Goal: Information Seeking & Learning: Learn about a topic

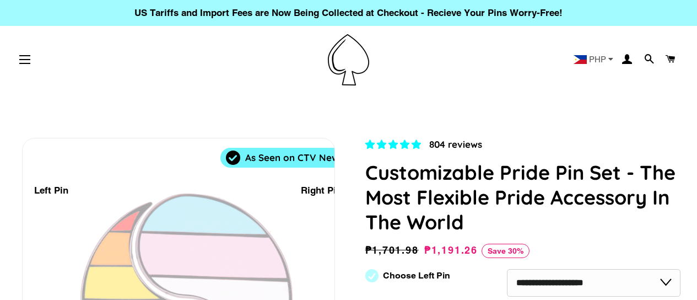
select select "**********"
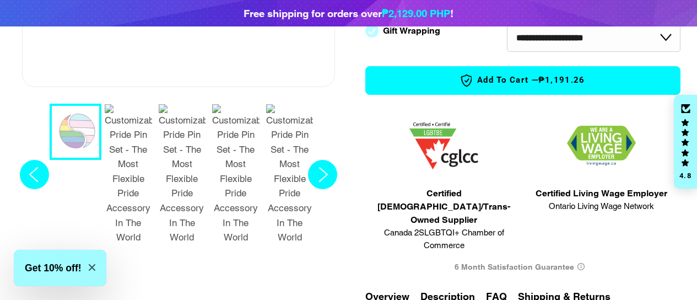
scroll to position [441, 0]
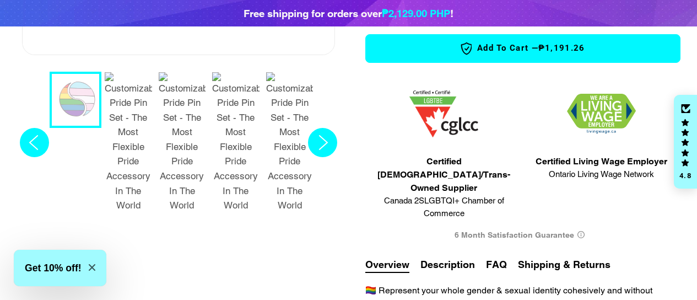
click at [122, 106] on img "2 / 7" at bounding box center [128, 142] width 47 height 141
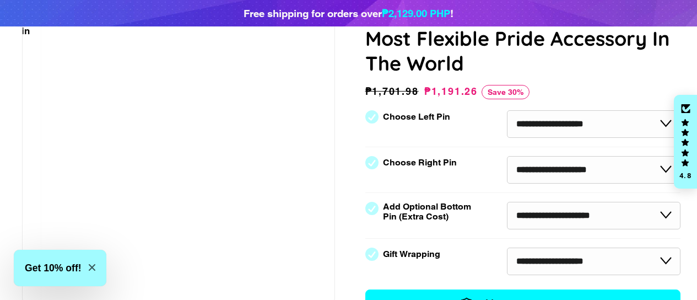
scroll to position [294, 0]
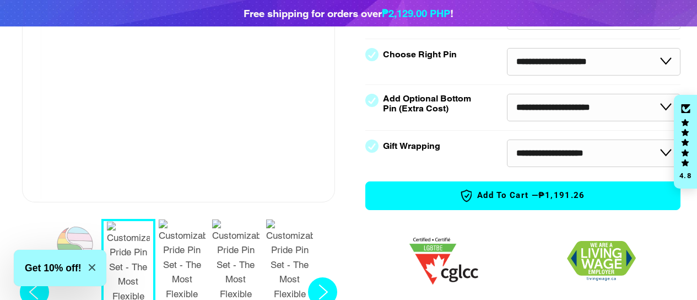
click at [182, 238] on img "3 / 7" at bounding box center [182, 289] width 47 height 141
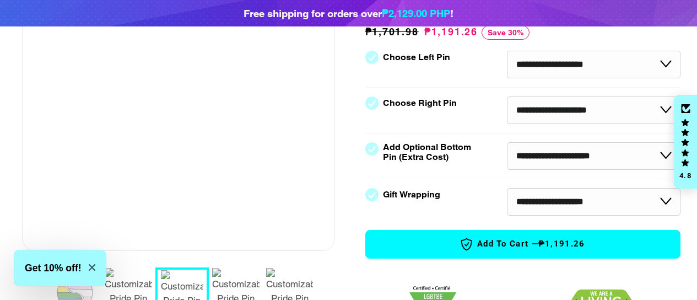
scroll to position [220, 0]
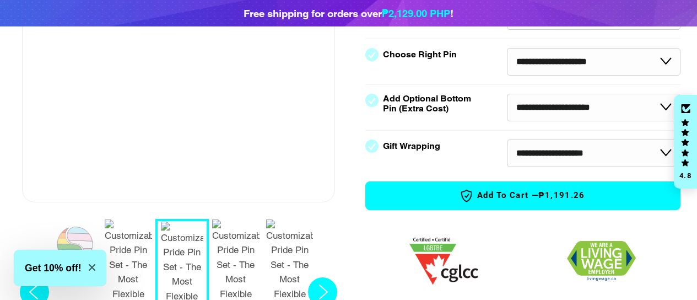
click at [224, 228] on img "4 / 7" at bounding box center [235, 289] width 47 height 141
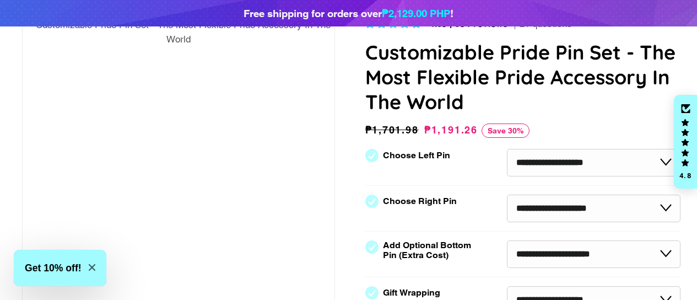
scroll to position [368, 0]
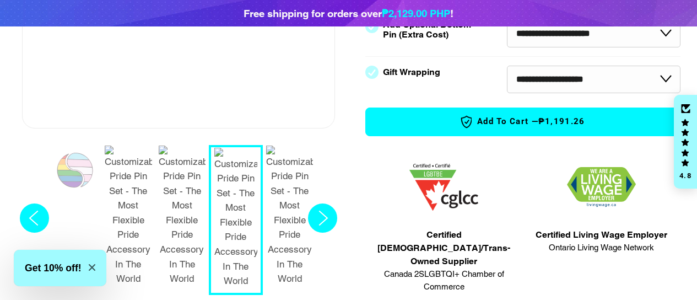
click at [285, 183] on img "5 / 7" at bounding box center [289, 216] width 47 height 141
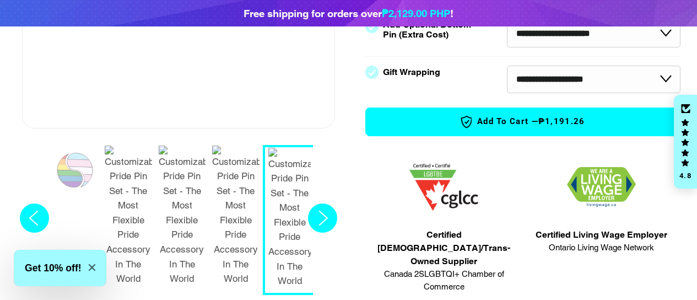
click at [322, 203] on circle "Next slide" at bounding box center [322, 217] width 29 height 29
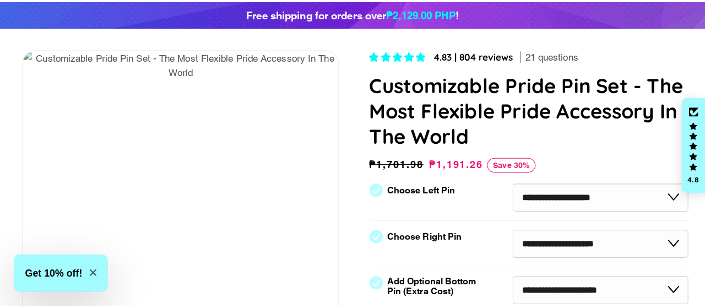
scroll to position [0, 0]
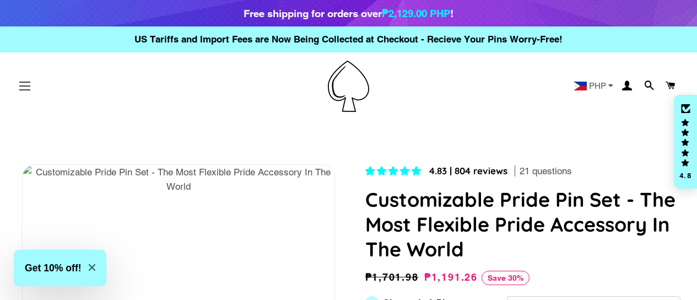
click at [25, 89] on button "Site navigation" at bounding box center [25, 86] width 28 height 28
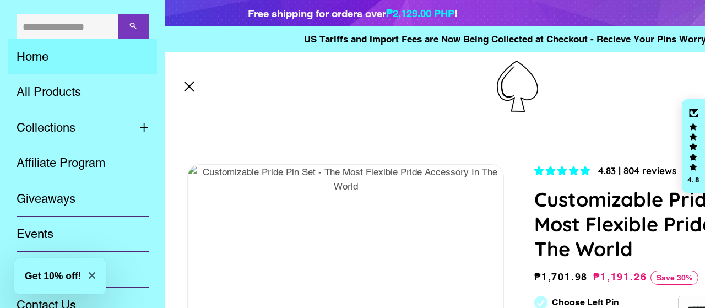
click at [37, 58] on link "Home" at bounding box center [82, 56] width 149 height 35
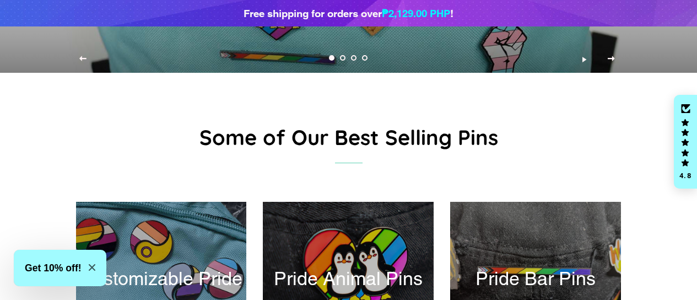
scroll to position [147, 0]
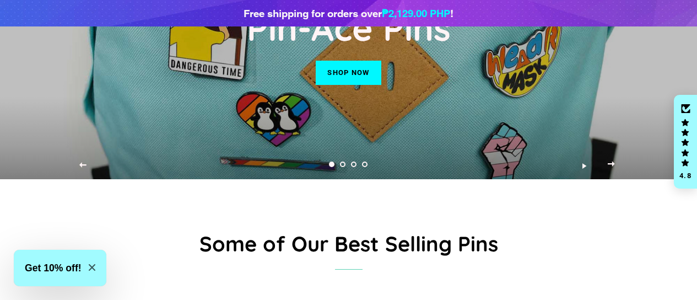
click at [613, 169] on span "Next slide" at bounding box center [611, 163] width 7 height 11
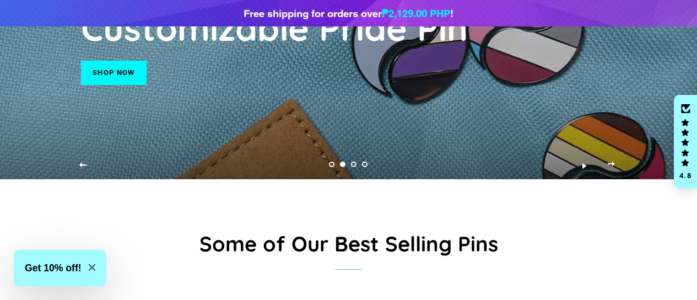
click at [613, 169] on span "Next slide" at bounding box center [611, 163] width 7 height 11
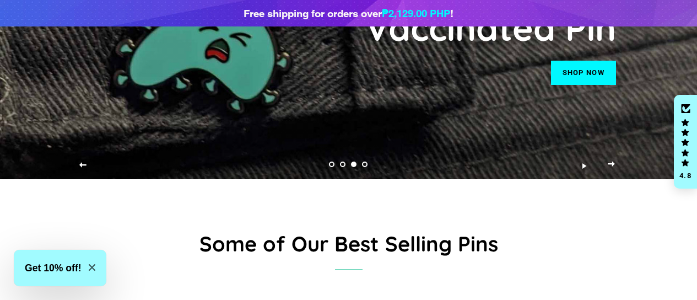
click at [613, 169] on span "Next slide" at bounding box center [611, 163] width 7 height 11
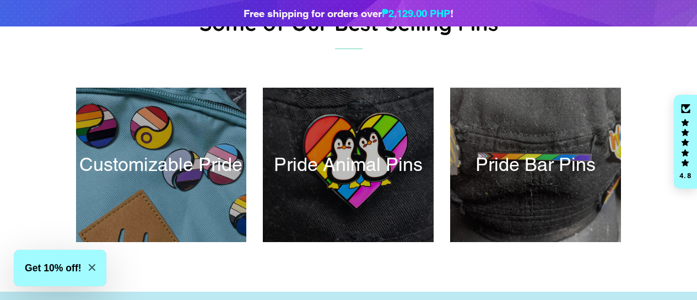
scroll to position [73, 0]
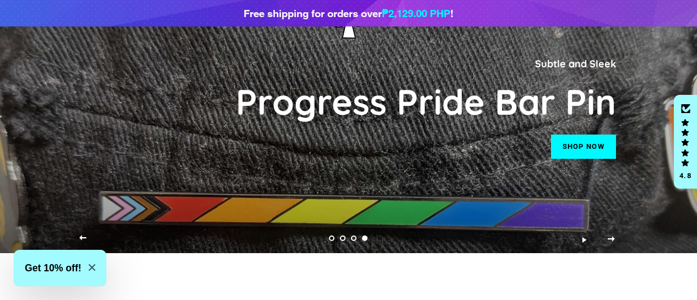
click at [82, 243] on span "Previous slide" at bounding box center [82, 237] width 7 height 11
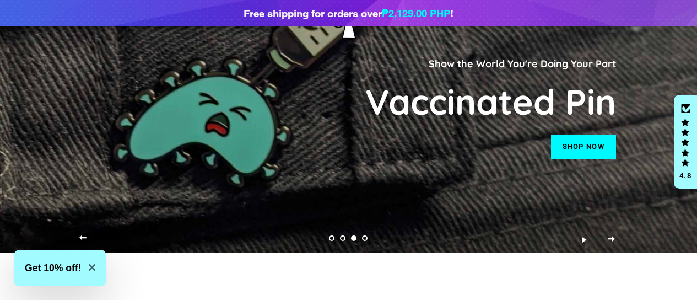
click at [82, 243] on span "Previous slide" at bounding box center [82, 237] width 7 height 11
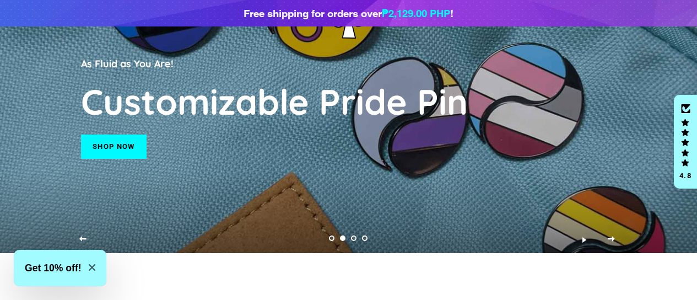
click at [130, 152] on link "Shop now" at bounding box center [113, 146] width 65 height 24
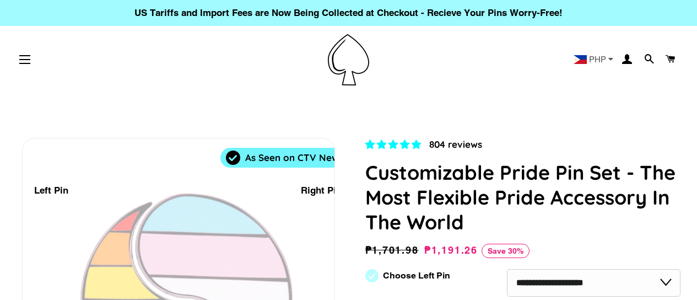
select select "**********"
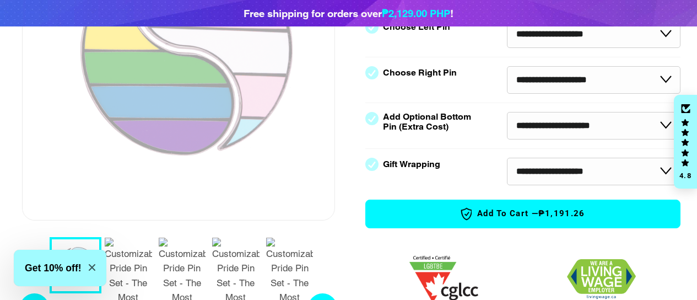
scroll to position [441, 0]
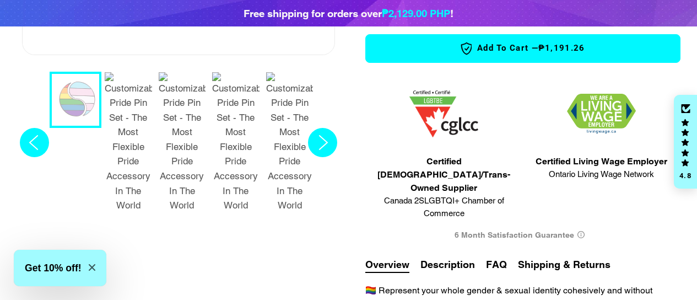
click at [241, 103] on img "4 / 7" at bounding box center [235, 142] width 47 height 141
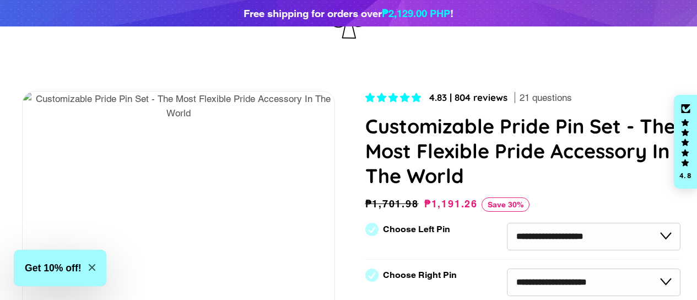
scroll to position [294, 0]
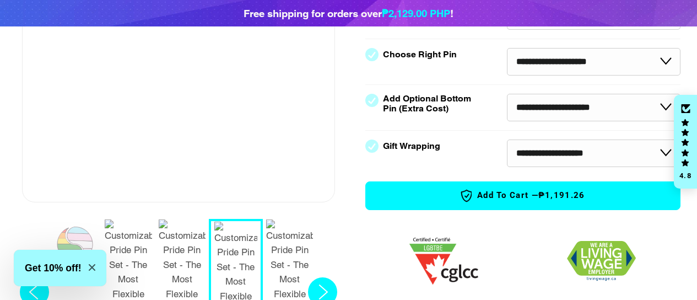
click at [292, 251] on img "5 / 7" at bounding box center [289, 289] width 47 height 141
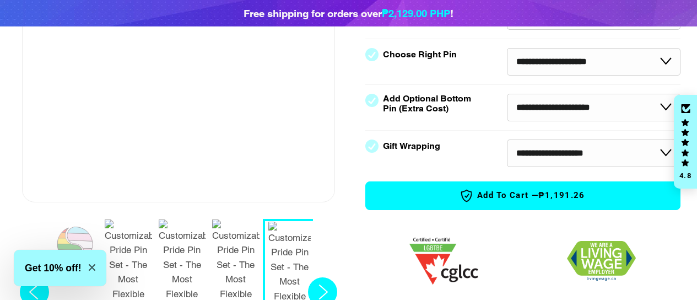
click at [313, 277] on circle "Next slide" at bounding box center [322, 291] width 29 height 29
click at [242, 244] on img "5 / 7" at bounding box center [235, 289] width 47 height 141
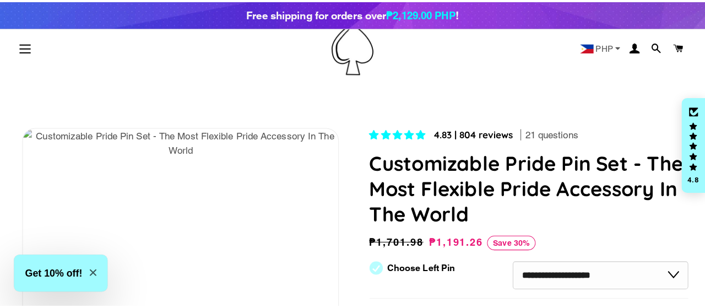
scroll to position [0, 0]
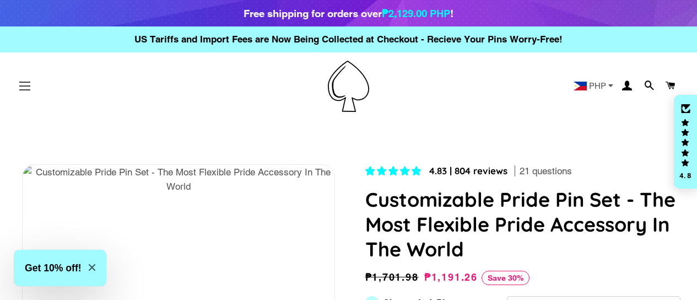
click at [24, 90] on span "button" at bounding box center [24, 89] width 11 height 1
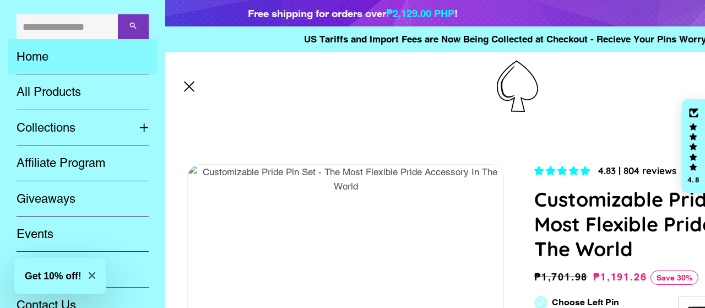
click at [60, 55] on link "Home" at bounding box center [82, 56] width 149 height 35
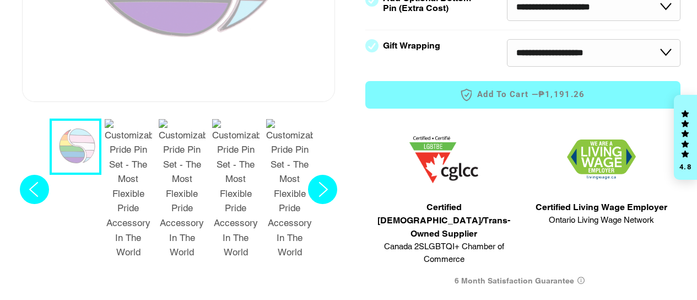
select select "**********"
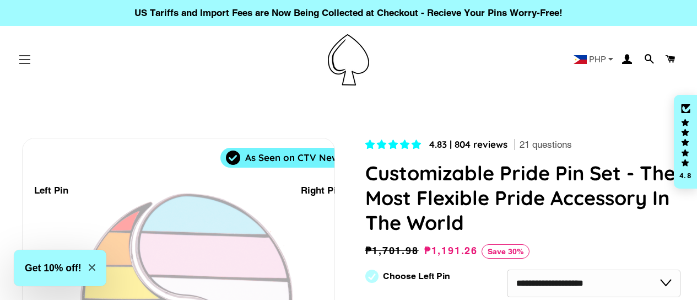
click at [20, 61] on button "Site navigation" at bounding box center [25, 60] width 28 height 28
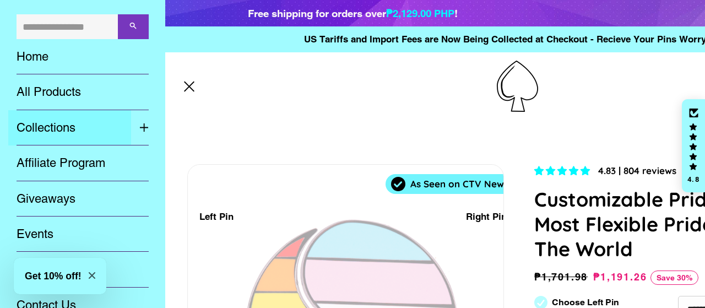
click at [44, 130] on link "Collections" at bounding box center [69, 127] width 123 height 35
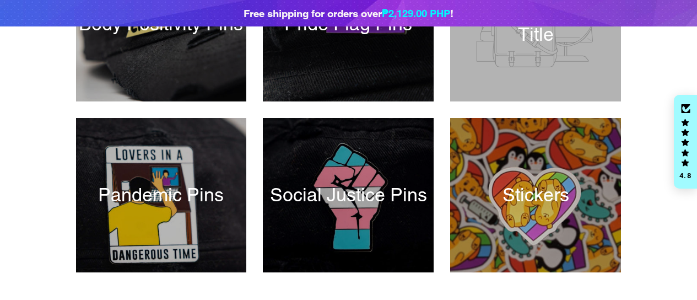
scroll to position [320, 0]
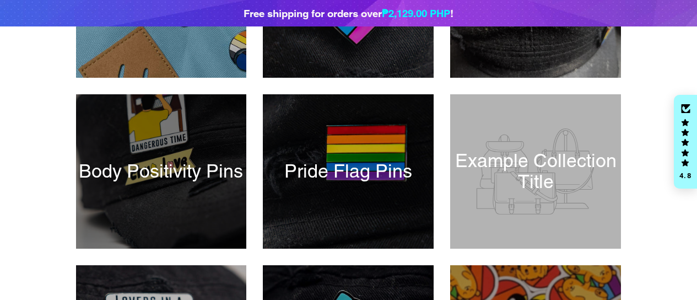
click at [216, 183] on div at bounding box center [161, 171] width 176 height 159
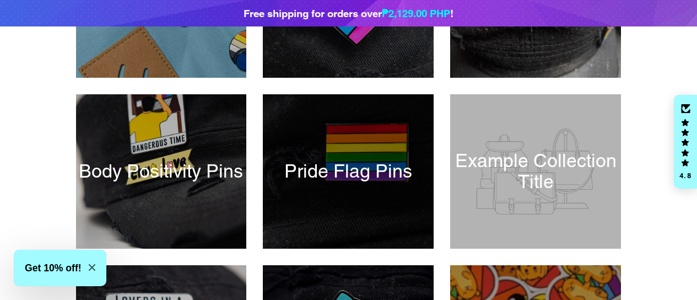
click at [359, 168] on div at bounding box center [349, 171] width 176 height 159
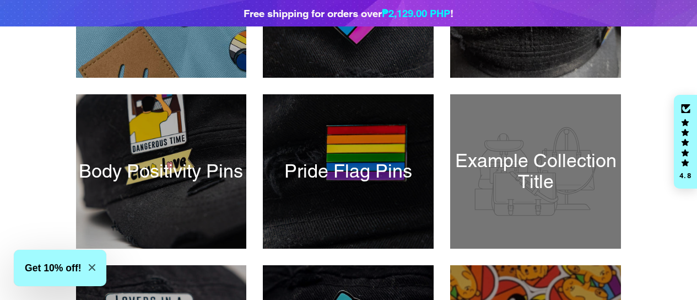
click at [531, 184] on div at bounding box center [536, 171] width 176 height 159
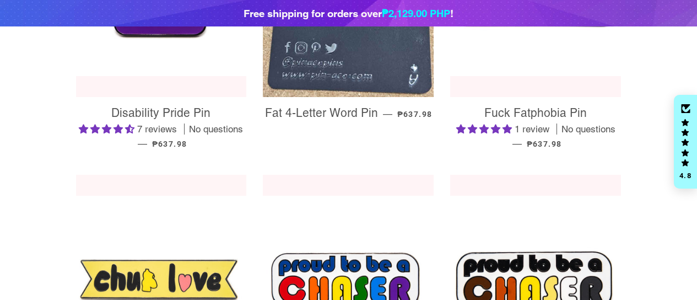
scroll to position [368, 0]
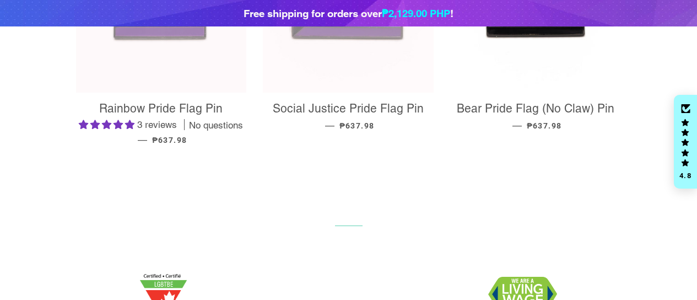
scroll to position [661, 0]
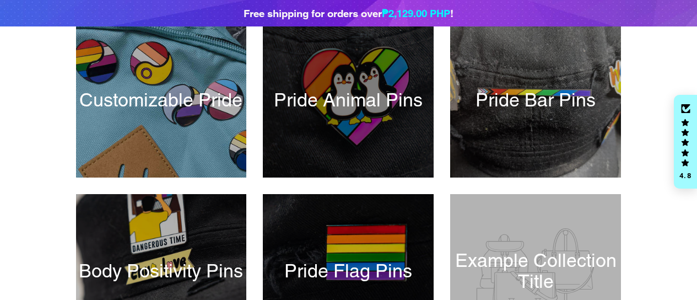
scroll to position [441, 0]
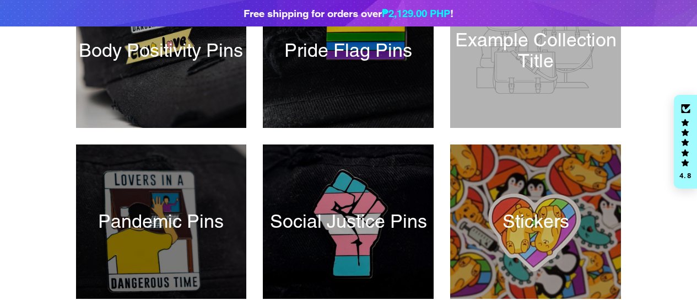
click at [209, 185] on div at bounding box center [161, 221] width 176 height 159
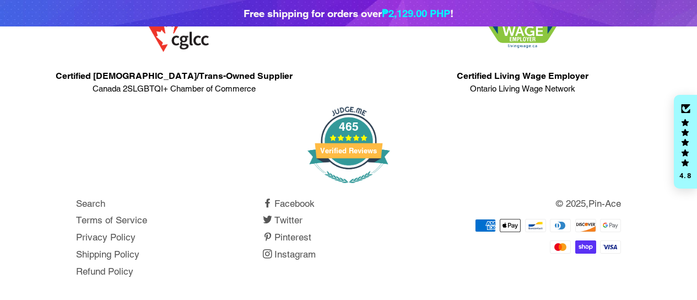
scroll to position [594, 0]
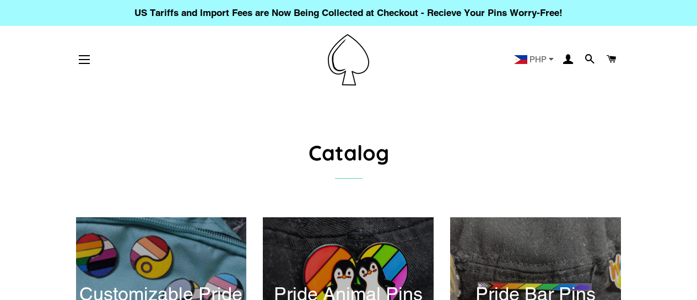
scroll to position [441, 0]
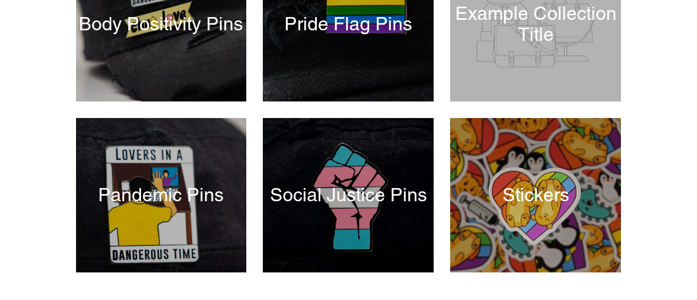
click at [408, 206] on div at bounding box center [348, 195] width 171 height 154
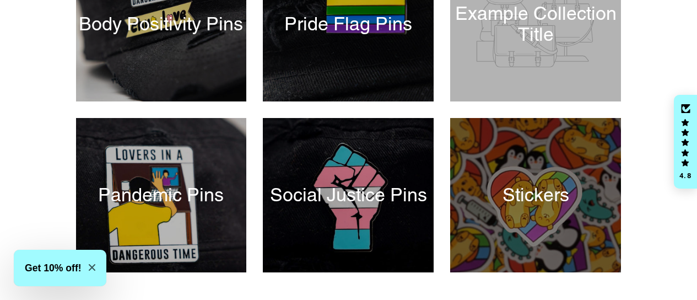
click at [532, 217] on div at bounding box center [536, 195] width 176 height 159
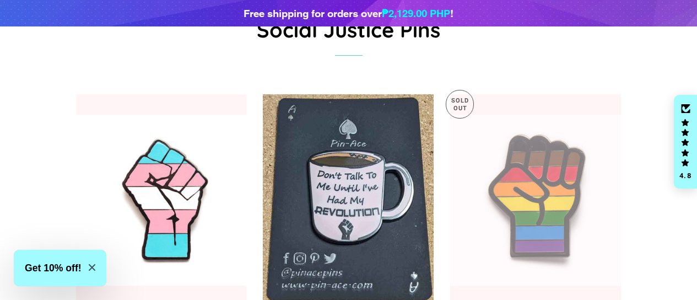
scroll to position [147, 0]
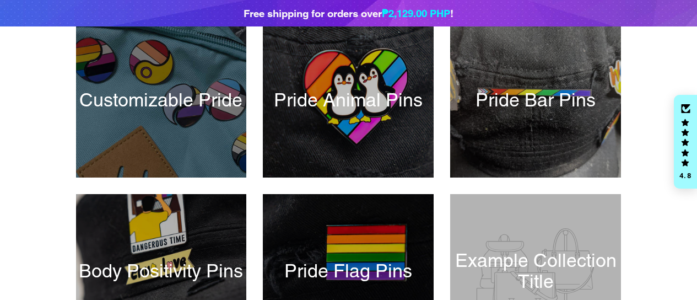
click at [190, 89] on div at bounding box center [161, 100] width 176 height 159
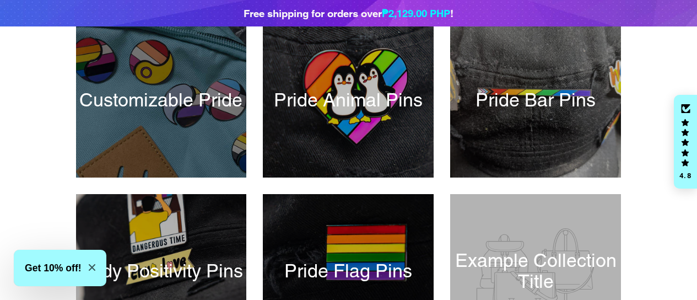
click at [197, 155] on div at bounding box center [161, 100] width 176 height 159
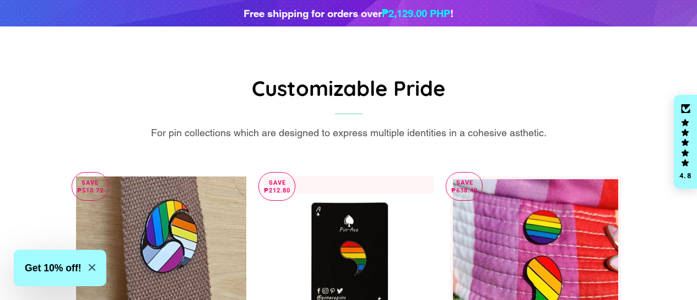
scroll to position [73, 0]
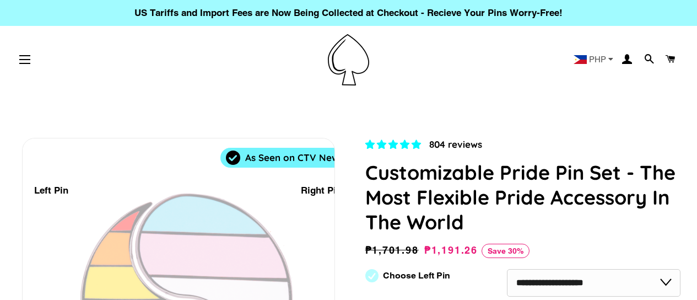
select select "**********"
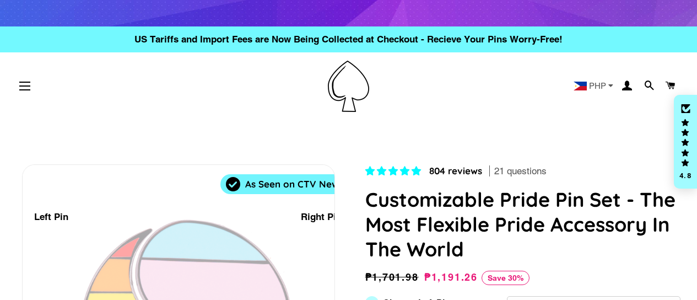
scroll to position [73, 0]
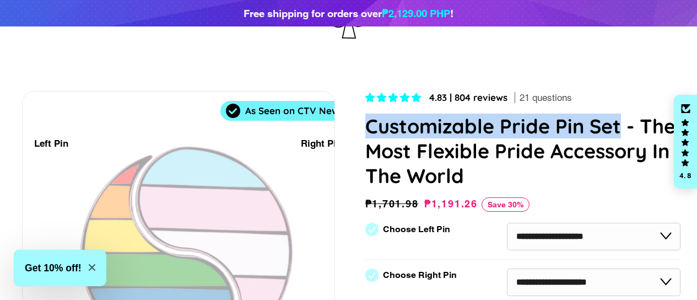
drag, startPoint x: 365, startPoint y: 127, endPoint x: 621, endPoint y: 130, distance: 255.2
click at [621, 130] on h1 "Customizable Pride Pin Set - The Most Flexible Pride Accessory In The World" at bounding box center [523, 151] width 316 height 74
copy h1 "Customizable Pride Pin Set"
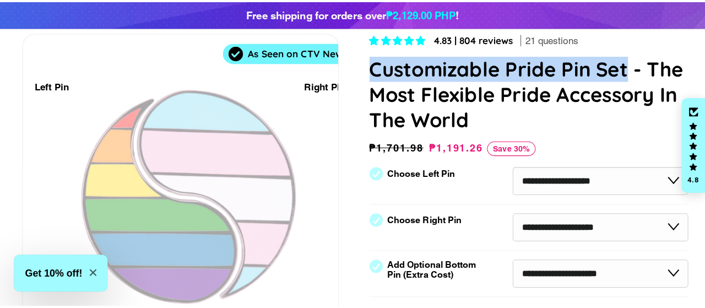
scroll to position [0, 0]
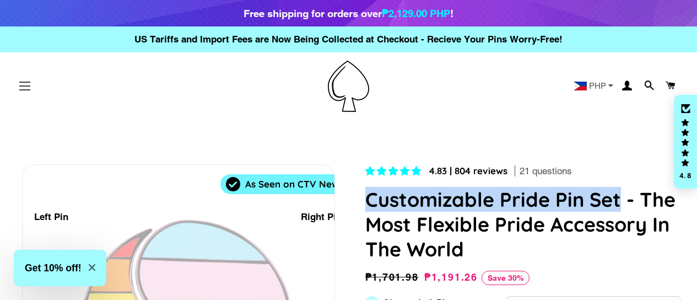
click at [30, 84] on button "Site navigation" at bounding box center [25, 86] width 28 height 28
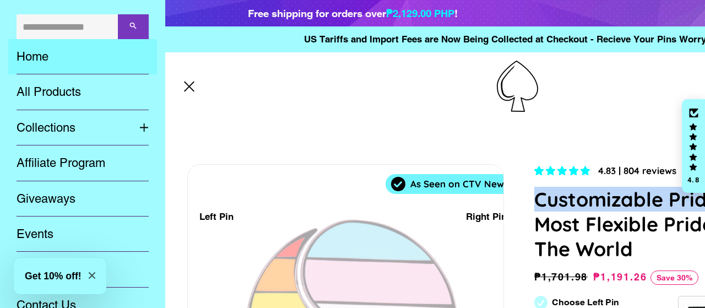
click at [63, 58] on link "Home" at bounding box center [82, 56] width 149 height 35
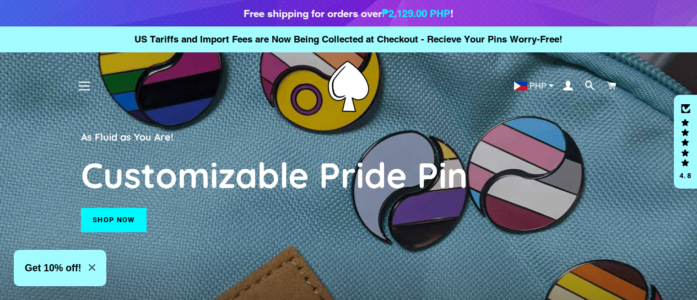
scroll to position [73, 0]
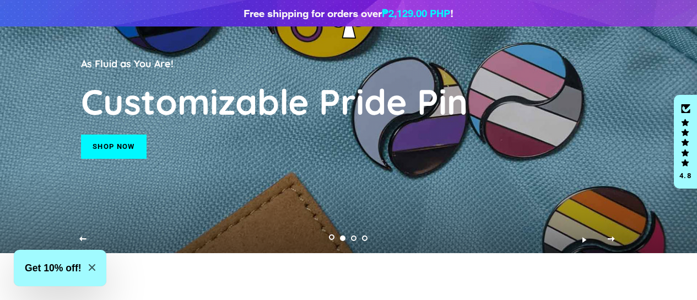
click at [330, 244] on link "Load slide 1" at bounding box center [332, 238] width 11 height 11
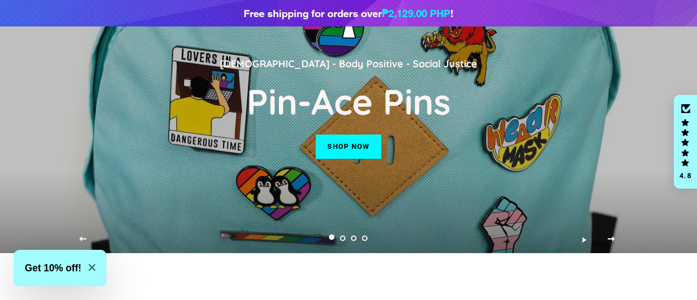
scroll to position [0, 0]
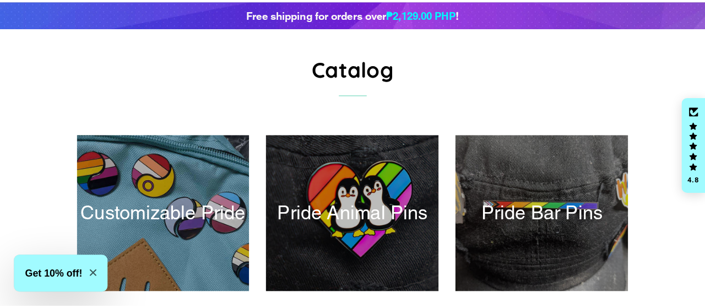
scroll to position [26, 0]
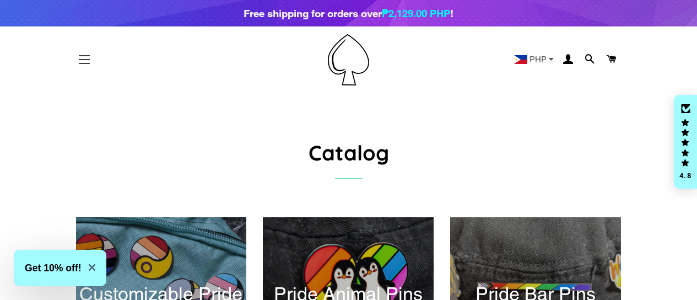
click at [83, 58] on button "Site navigation" at bounding box center [85, 60] width 28 height 28
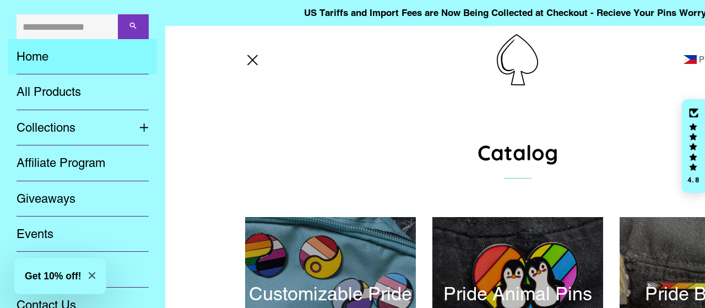
click at [48, 54] on link "Home" at bounding box center [82, 56] width 149 height 35
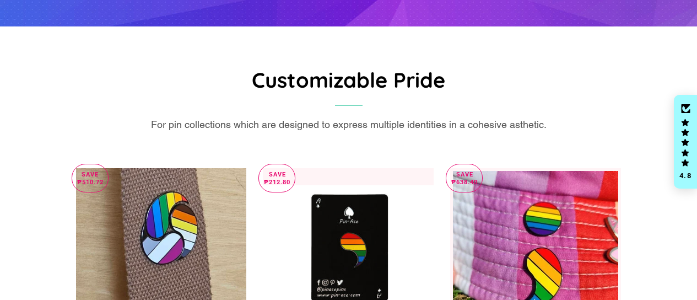
scroll to position [220, 0]
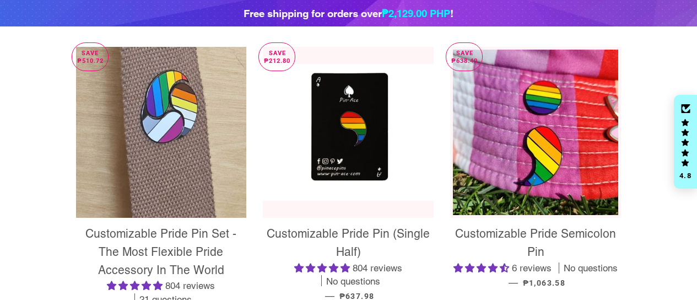
click at [176, 120] on img at bounding box center [161, 132] width 171 height 171
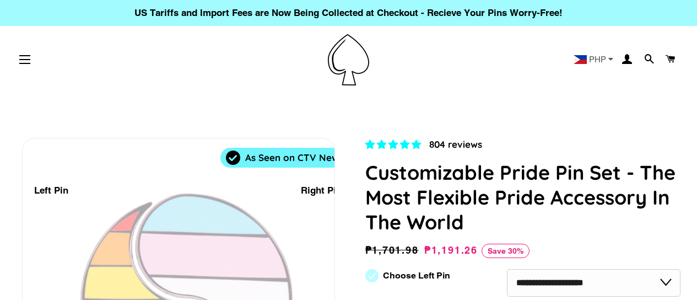
scroll to position [368, 0]
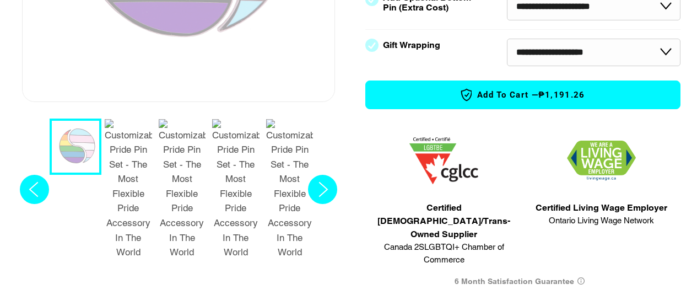
select select "**********"
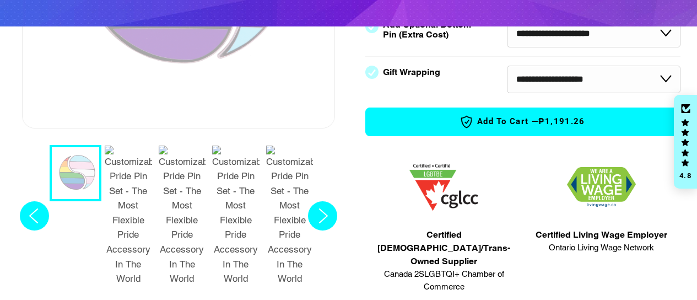
scroll to position [394, 0]
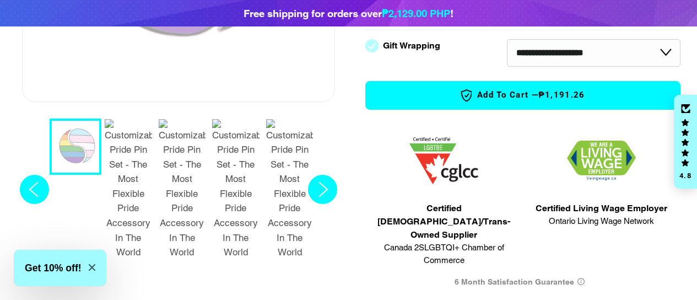
click at [336, 175] on circle "Next slide" at bounding box center [322, 189] width 29 height 29
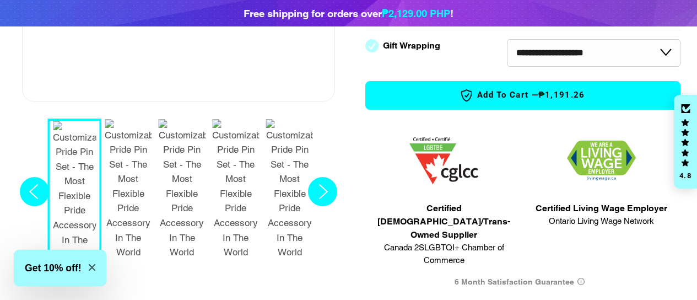
click at [288, 144] on img "6 / 7" at bounding box center [289, 189] width 47 height 141
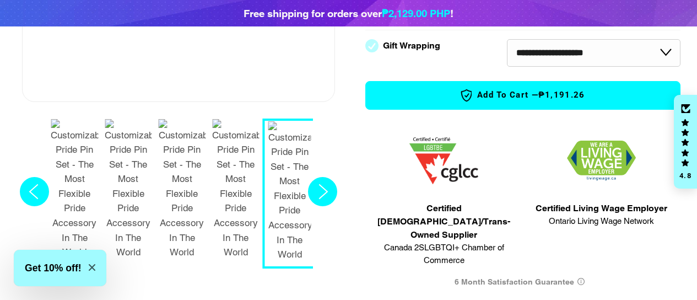
click at [329, 177] on circle "Next slide" at bounding box center [322, 191] width 29 height 29
click at [278, 154] on img "7 / 7" at bounding box center [289, 191] width 43 height 141
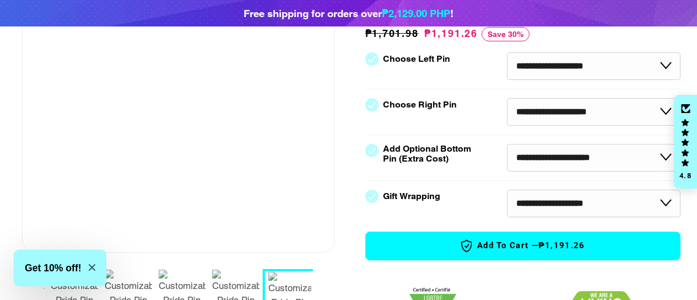
scroll to position [320, 0]
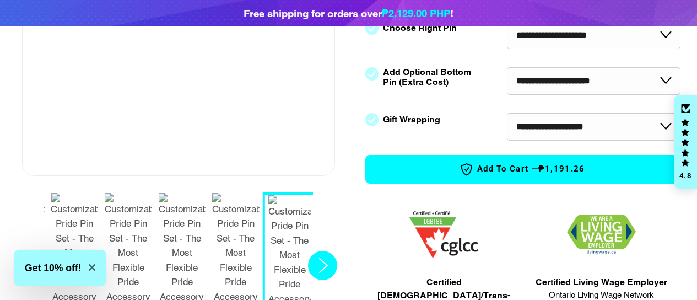
click at [322, 251] on circle "Next slide" at bounding box center [322, 265] width 29 height 29
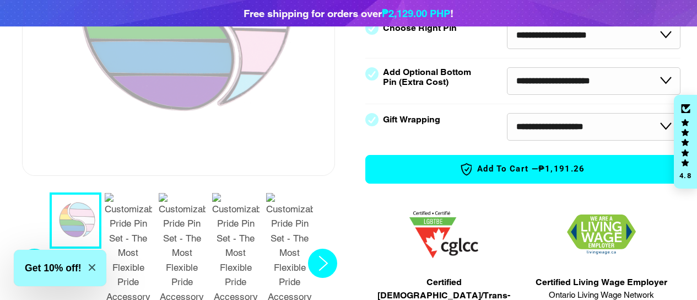
click at [148, 222] on img "2 / 7" at bounding box center [128, 263] width 47 height 141
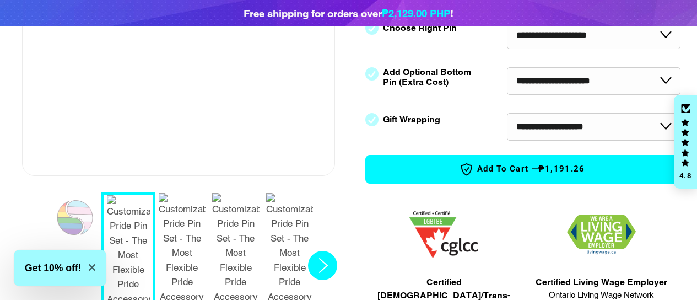
click at [252, 224] on img "4 / 7" at bounding box center [235, 263] width 47 height 141
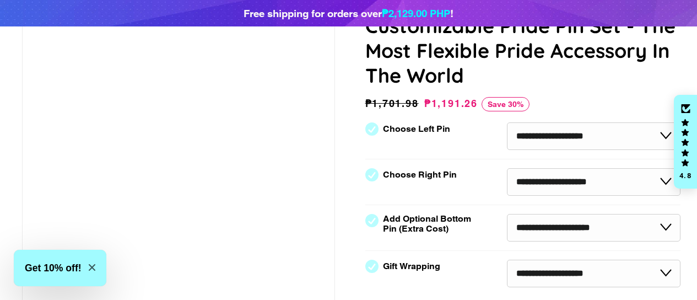
scroll to position [247, 0]
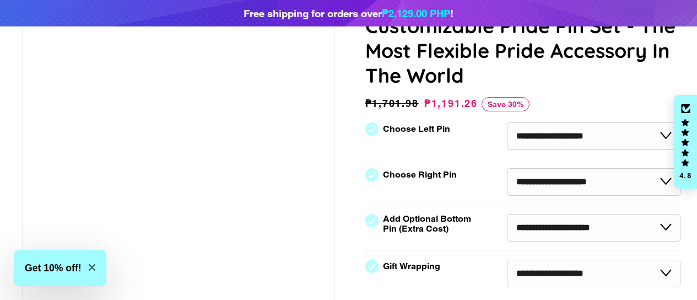
scroll to position [320, 0]
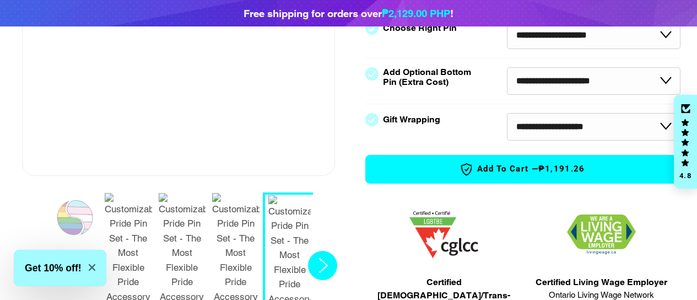
click at [321, 251] on circle "Next slide" at bounding box center [322, 265] width 29 height 29
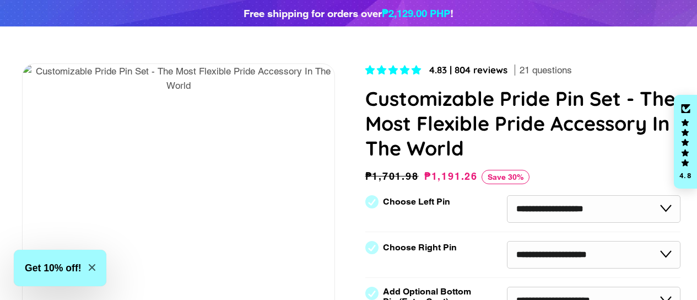
scroll to position [26, 0]
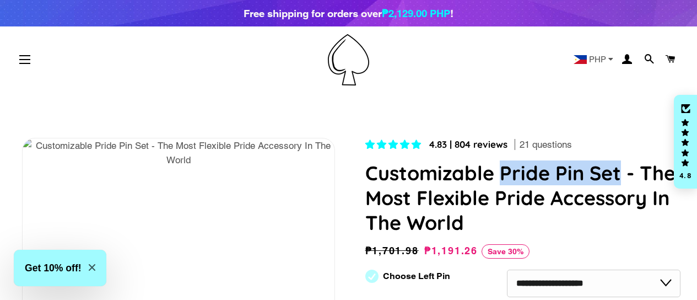
drag, startPoint x: 499, startPoint y: 179, endPoint x: 617, endPoint y: 179, distance: 117.9
click at [617, 179] on h1 "Customizable Pride Pin Set - The Most Flexible Pride Accessory In The World" at bounding box center [523, 197] width 316 height 74
copy h1 "Pride Pin Set"
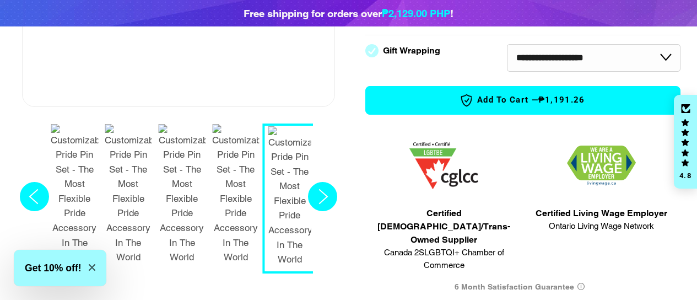
scroll to position [394, 0]
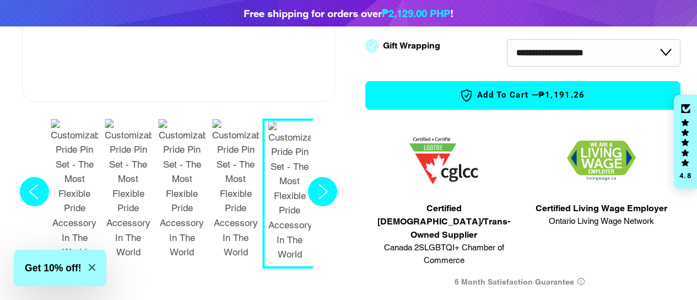
click at [325, 177] on circle "Next slide" at bounding box center [322, 191] width 29 height 29
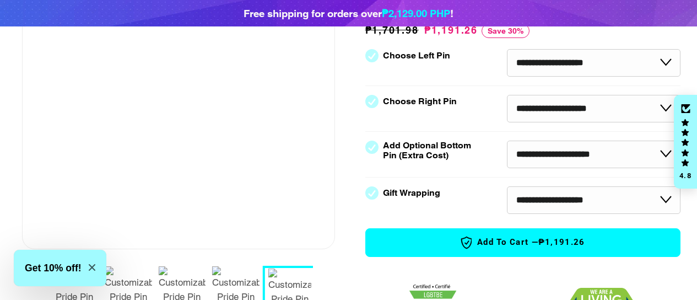
scroll to position [320, 0]
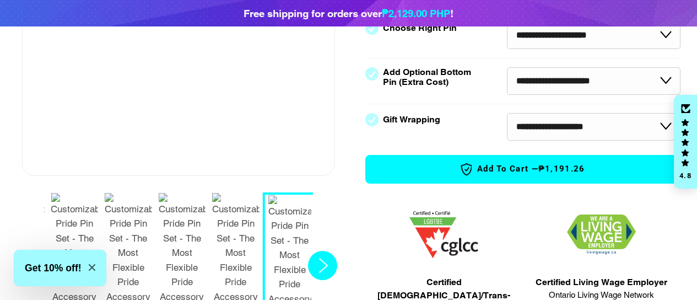
click at [191, 214] on img "5 / 7" at bounding box center [182, 263] width 47 height 141
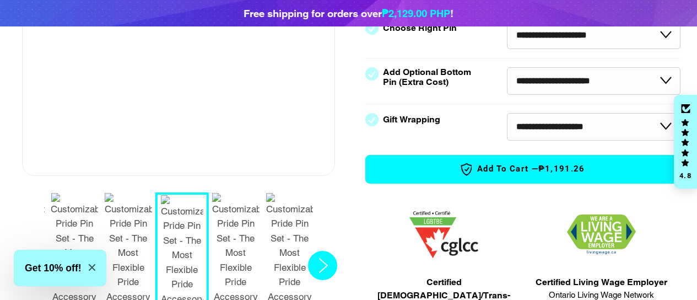
click at [133, 217] on img "4 / 7" at bounding box center [128, 263] width 47 height 141
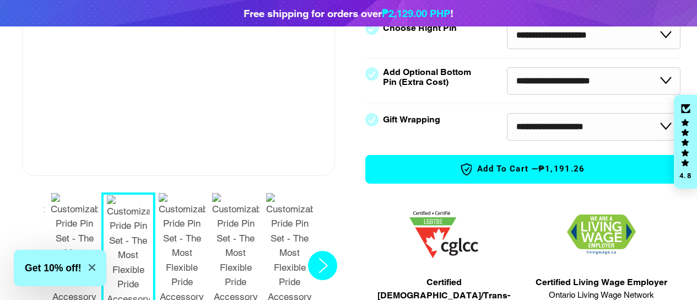
click at [84, 218] on img "3 / 7" at bounding box center [74, 263] width 47 height 141
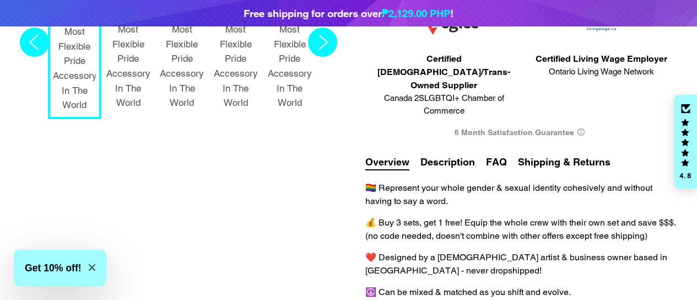
scroll to position [541, 0]
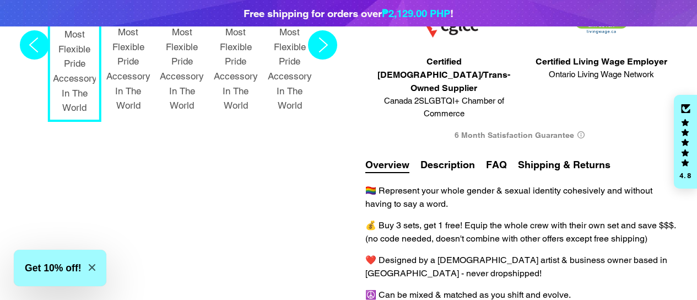
click at [439, 157] on button "Description" at bounding box center [448, 164] width 55 height 15
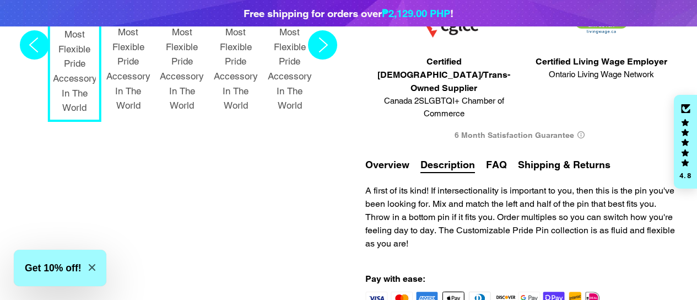
scroll to position [541, 1]
drag, startPoint x: 444, startPoint y: 231, endPoint x: 331, endPoint y: 173, distance: 127.2
copy div "A first of its kind! If intersectionality is important to you, then this is the…"
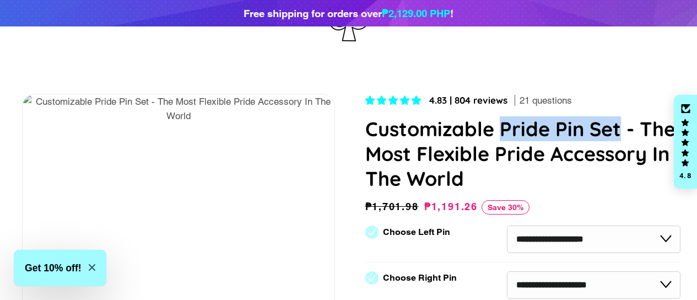
scroll to position [26, 1]
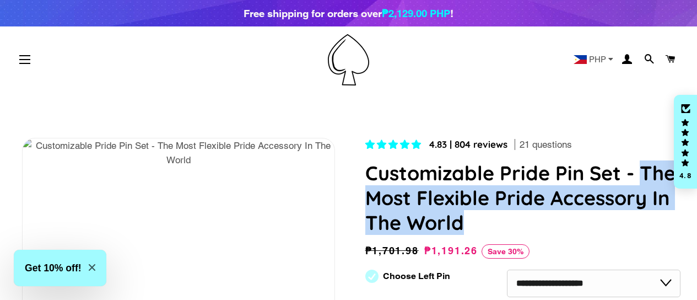
drag, startPoint x: 474, startPoint y: 221, endPoint x: 640, endPoint y: 177, distance: 171.5
click at [640, 177] on h1 "Customizable Pride Pin Set - The Most Flexible Pride Accessory In The World" at bounding box center [523, 197] width 316 height 74
copy h1 "The Most Flexible Pride Accessory In The World"
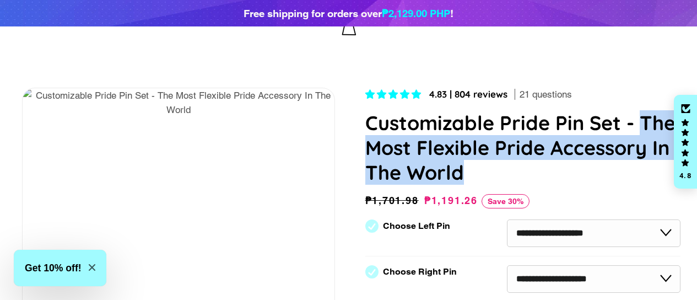
scroll to position [0, 1]
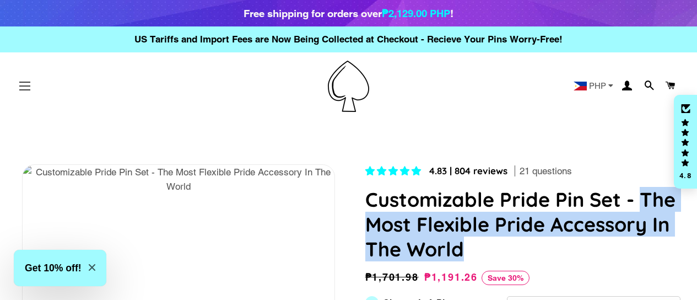
click at [21, 86] on span "button" at bounding box center [24, 85] width 11 height 1
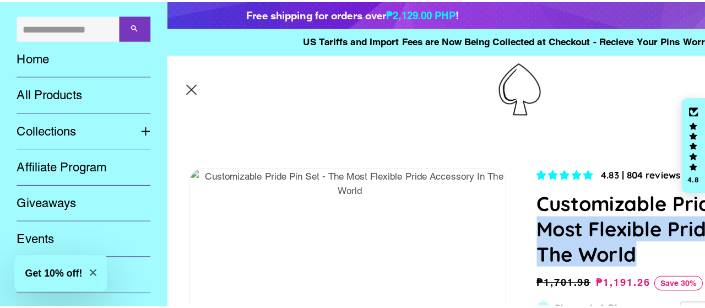
scroll to position [0, 0]
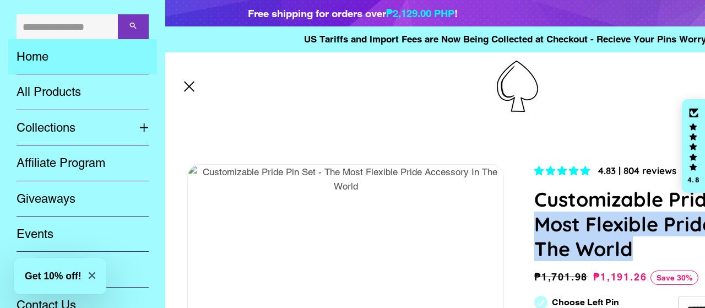
click at [38, 51] on link "Home" at bounding box center [82, 56] width 149 height 35
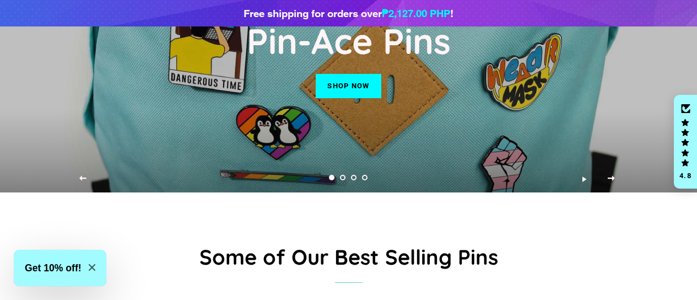
scroll to position [147, 0]
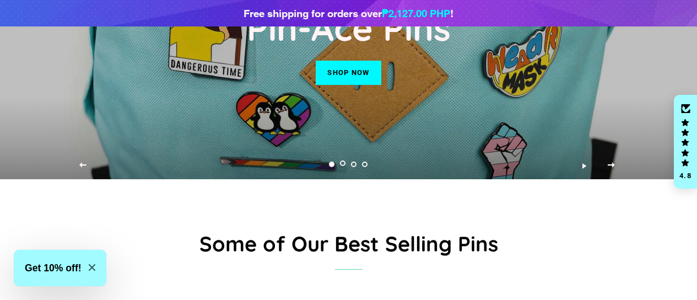
click at [342, 170] on link "Load slide 2" at bounding box center [343, 164] width 11 height 11
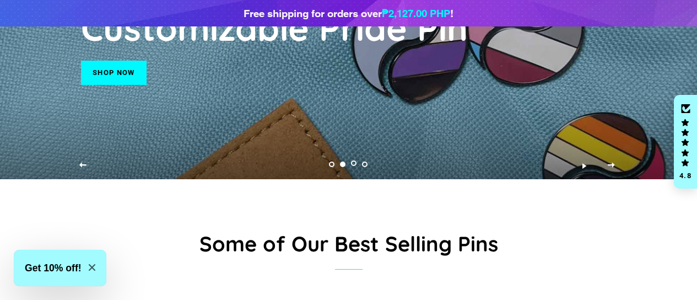
click at [350, 170] on link "Load slide 3" at bounding box center [354, 164] width 11 height 11
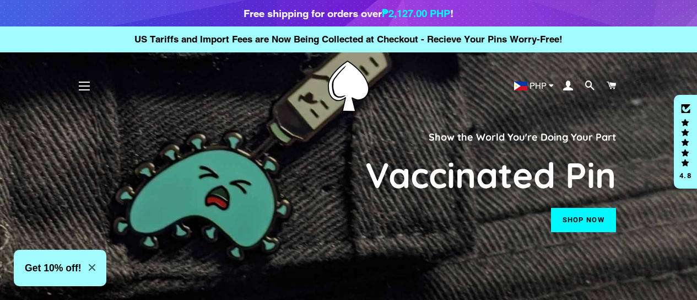
scroll to position [73, 0]
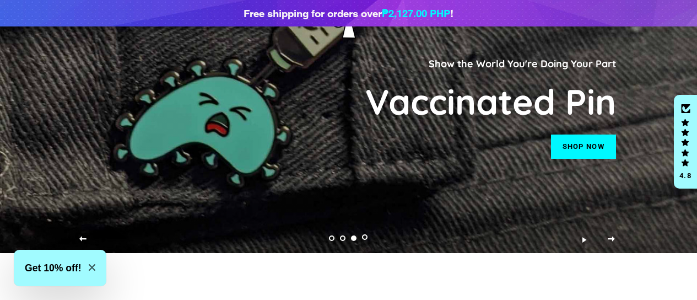
click at [362, 244] on link "Load slide 4" at bounding box center [365, 238] width 11 height 11
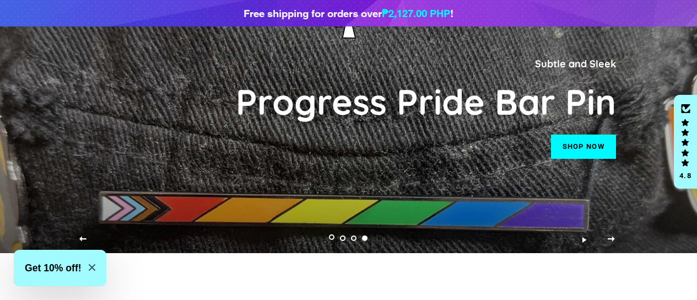
click at [330, 244] on link "Load slide 1" at bounding box center [332, 238] width 11 height 11
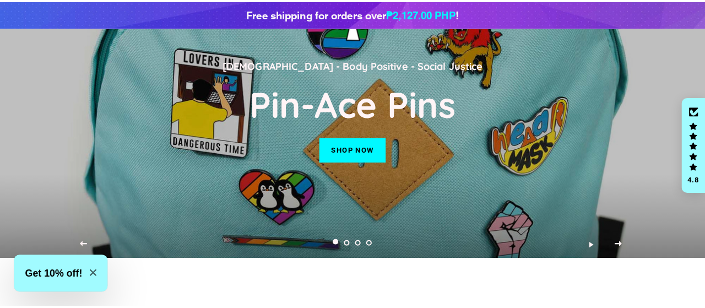
scroll to position [0, 0]
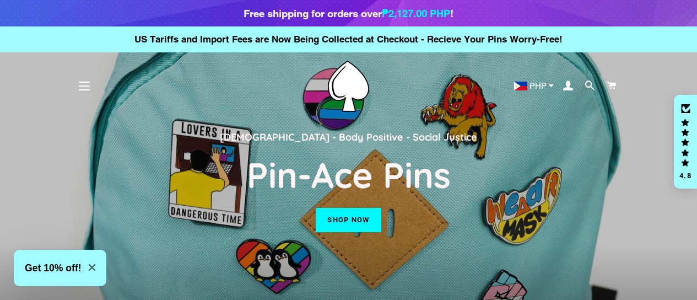
click at [86, 90] on span "button" at bounding box center [84, 89] width 11 height 1
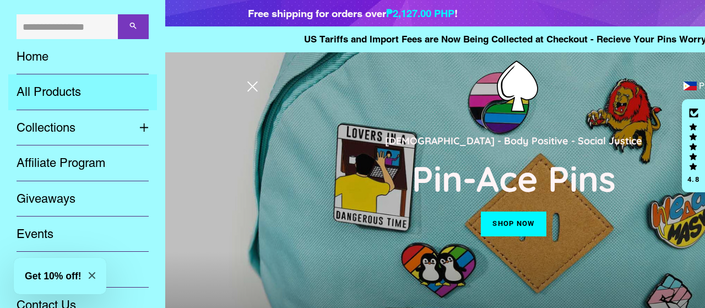
click at [86, 89] on link "All Products" at bounding box center [82, 91] width 149 height 35
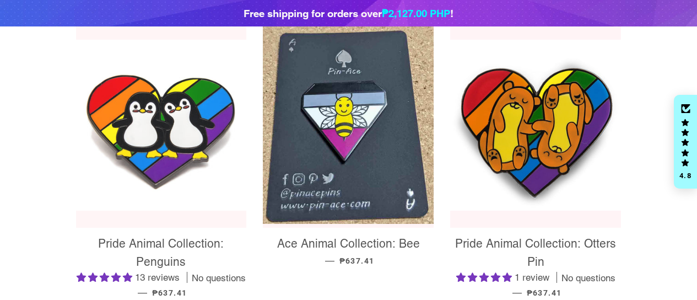
click at [196, 143] on img at bounding box center [161, 125] width 171 height 171
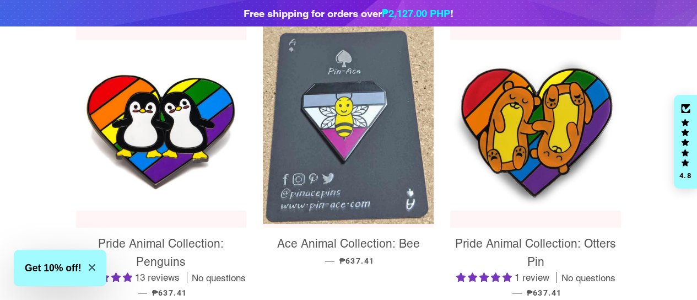
click at [369, 79] on img at bounding box center [348, 124] width 171 height 197
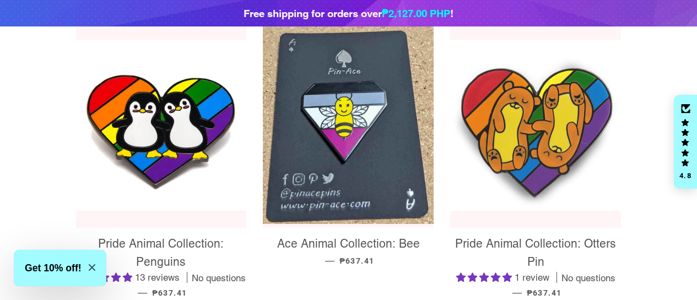
click at [513, 75] on img at bounding box center [535, 125] width 171 height 171
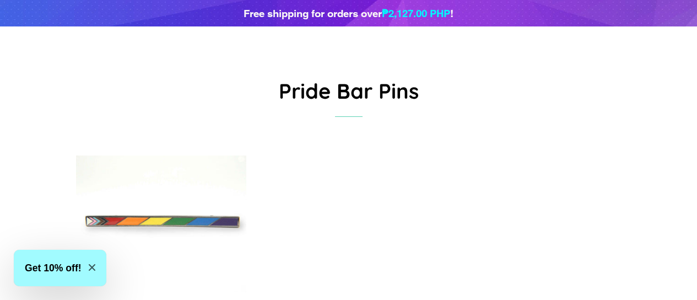
scroll to position [147, 0]
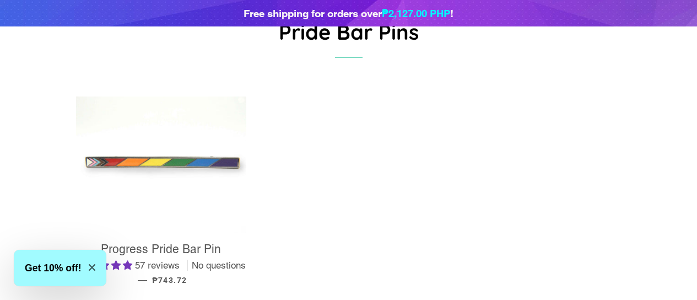
click at [173, 153] on img at bounding box center [161, 164] width 171 height 137
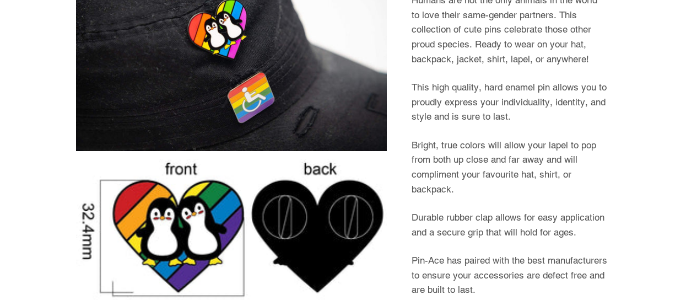
select select "**********"
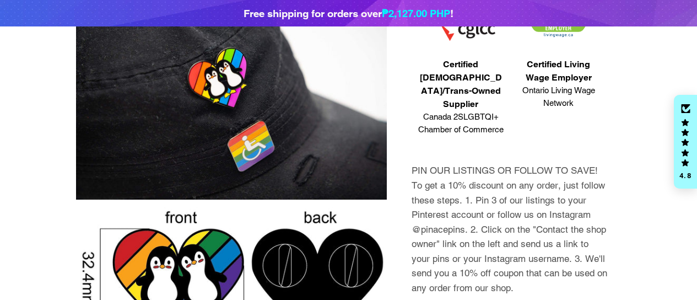
scroll to position [467, 0]
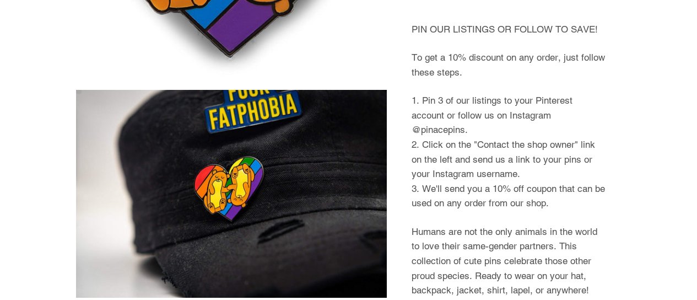
select select "**********"
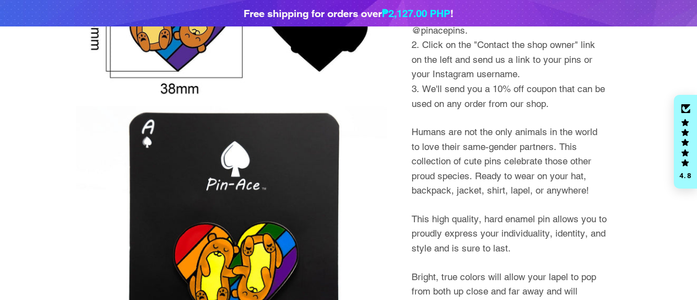
scroll to position [908, 0]
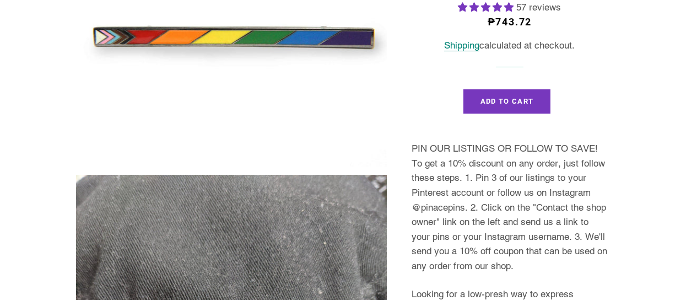
select select "**********"
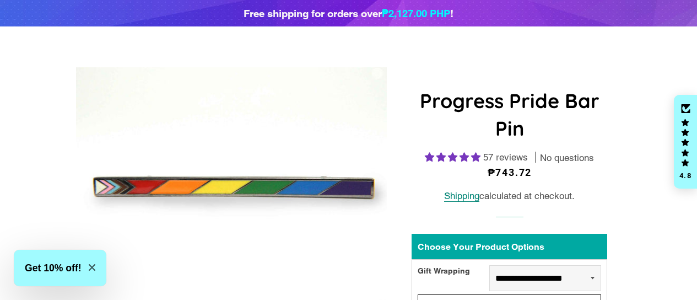
scroll to position [26, 0]
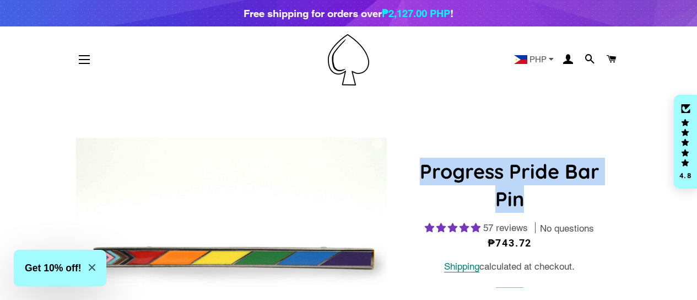
drag, startPoint x: 536, startPoint y: 201, endPoint x: 426, endPoint y: 164, distance: 116.4
click at [426, 164] on h1 "Progress Pride Bar Pin" at bounding box center [510, 186] width 196 height 56
copy h1 "Progress Pride Bar Pin"
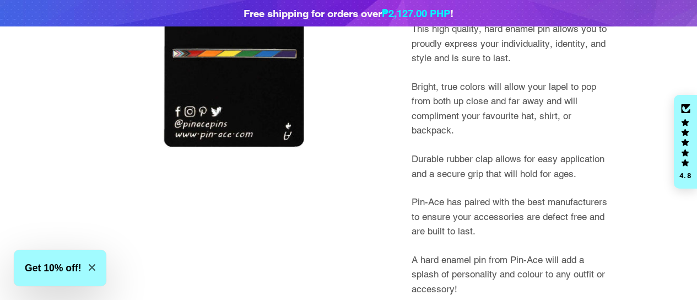
scroll to position [1055, 0]
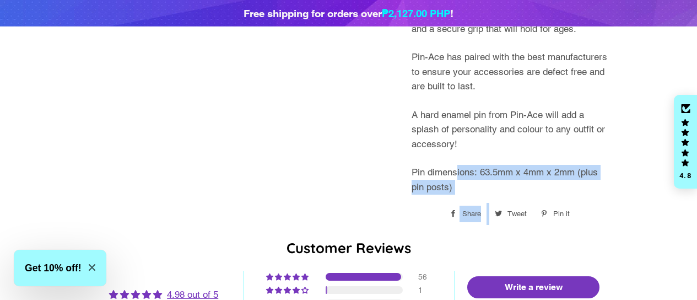
drag, startPoint x: 491, startPoint y: 182, endPoint x: 456, endPoint y: 139, distance: 54.5
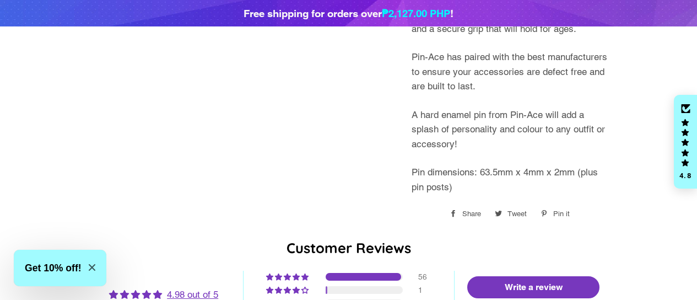
click at [438, 165] on p "Pin dimensions: 63.5mm x 4mm x 2mm (plus pin posts)" at bounding box center [510, 179] width 196 height 29
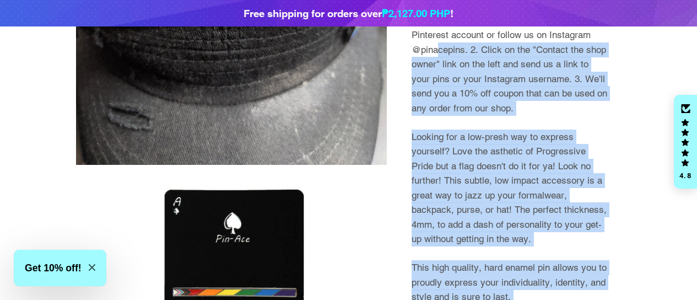
scroll to position [541, 0]
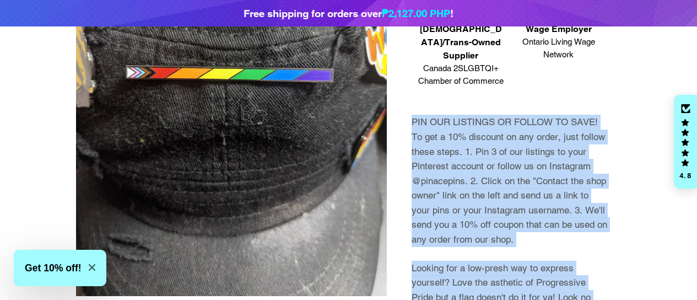
drag, startPoint x: 460, startPoint y: 172, endPoint x: 402, endPoint y: 111, distance: 83.4
click at [402, 111] on div "**********" at bounding box center [504, 182] width 234 height 1116
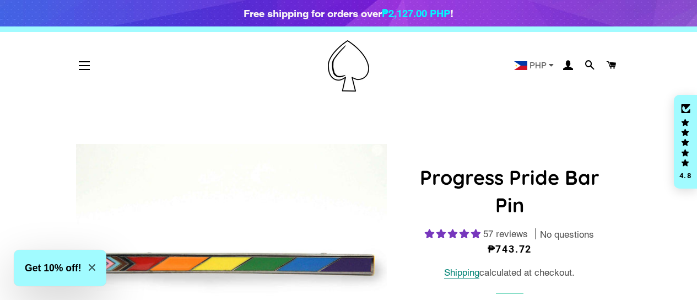
scroll to position [0, 0]
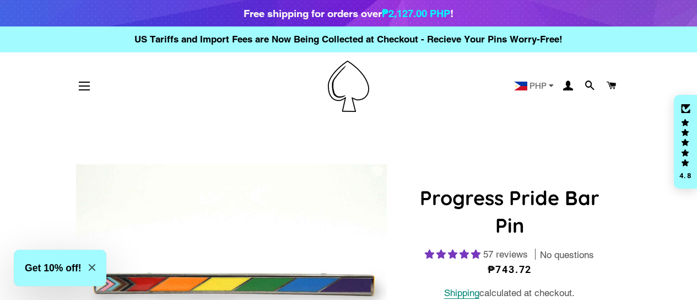
click at [244, 212] on img at bounding box center [231, 288] width 311 height 249
click at [328, 192] on img at bounding box center [231, 288] width 311 height 249
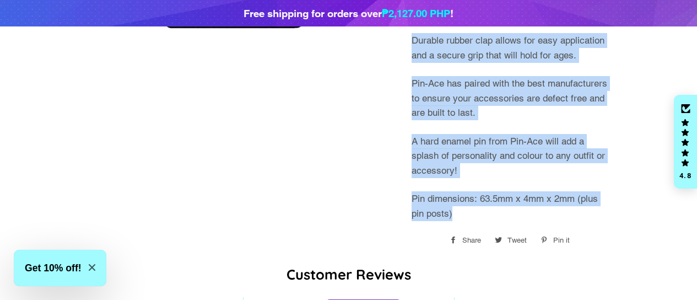
scroll to position [735, 0]
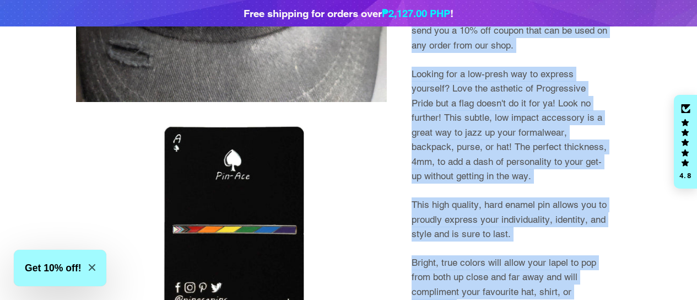
copy div "PIN OUR LISTINGS OR FOLLOW TO SAVE! To get a 10% discount on any order, just fo…"
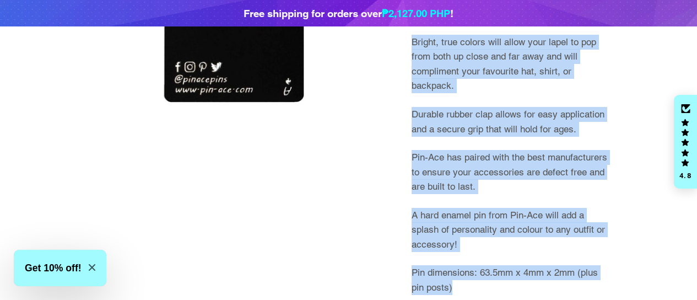
scroll to position [1176, 0]
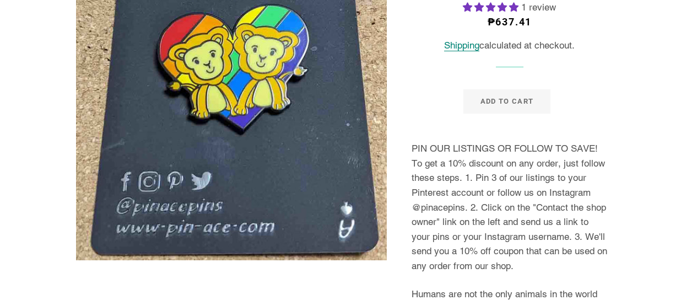
select select "**********"
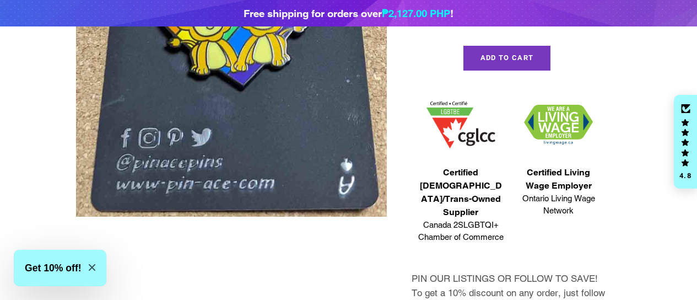
scroll to position [147, 0]
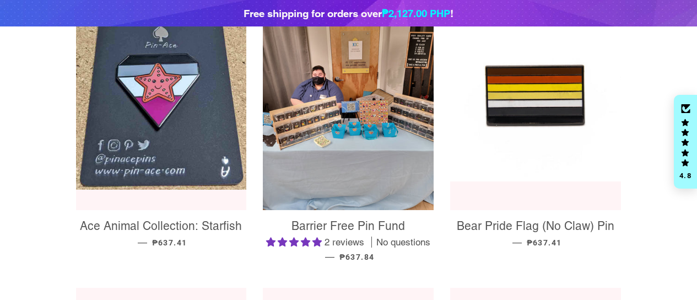
scroll to position [588, 0]
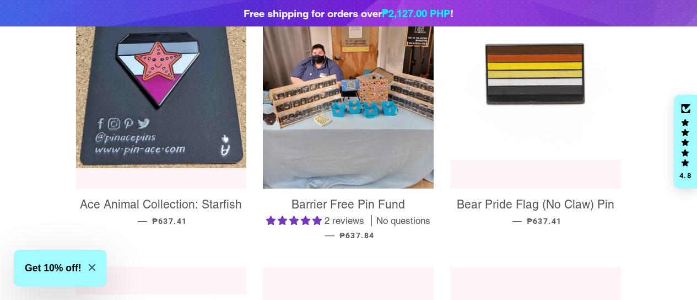
click at [578, 133] on img at bounding box center [535, 74] width 171 height 171
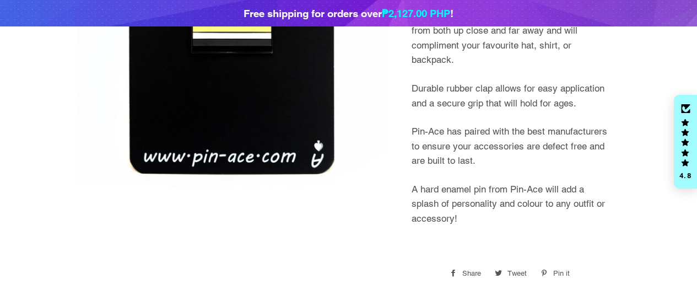
scroll to position [982, 0]
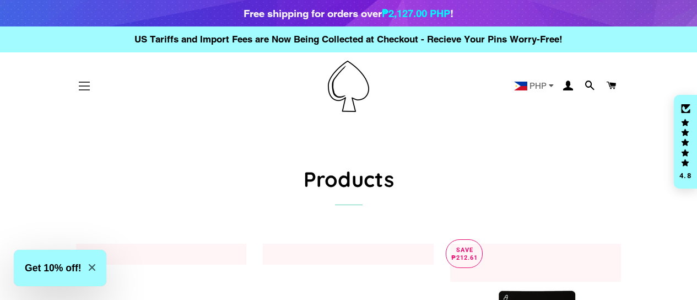
click at [89, 88] on button "Site navigation" at bounding box center [85, 86] width 28 height 28
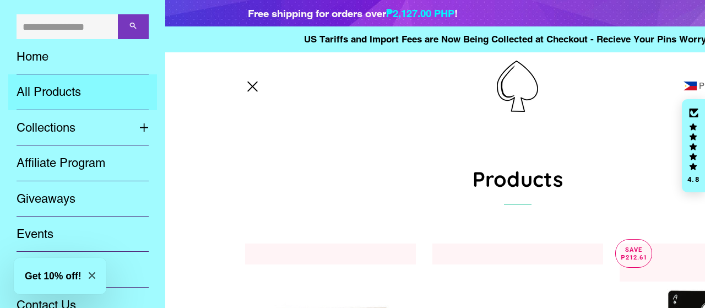
click at [70, 84] on link "All Products" at bounding box center [82, 91] width 149 height 35
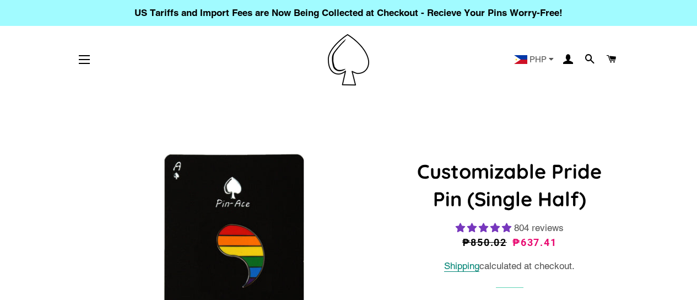
select select "**********"
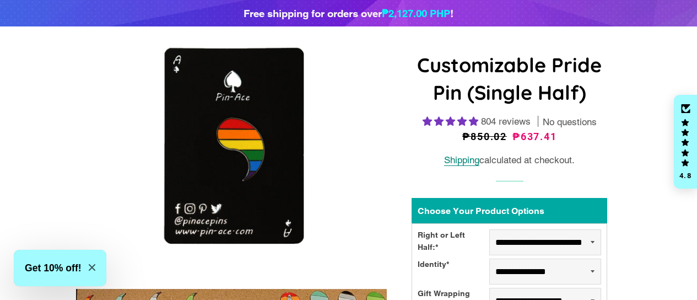
scroll to position [26, 0]
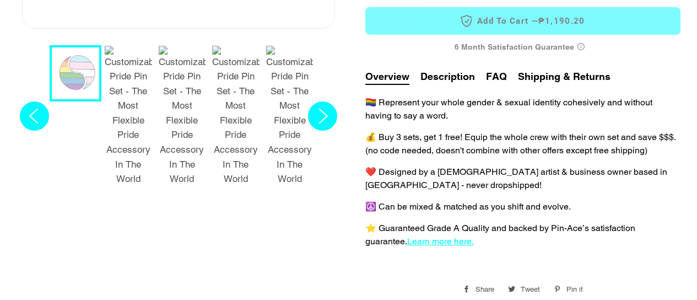
click at [318, 101] on circle "Next slide" at bounding box center [322, 115] width 29 height 29
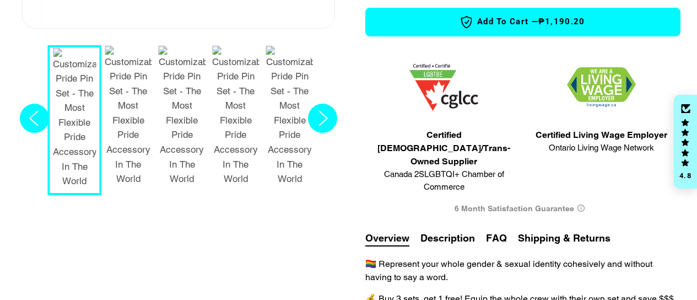
select select "**********"
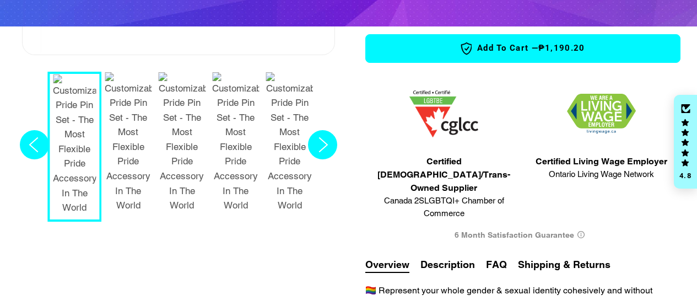
scroll to position [467, 0]
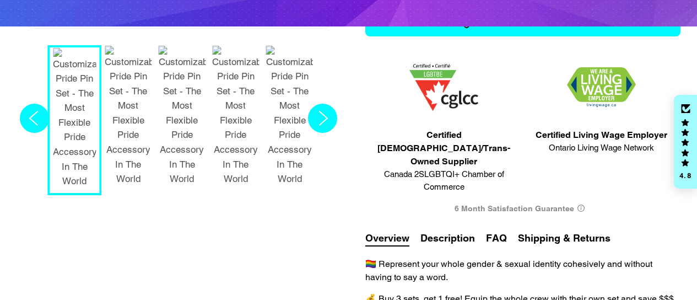
click at [318, 104] on circle "Next slide" at bounding box center [322, 118] width 29 height 29
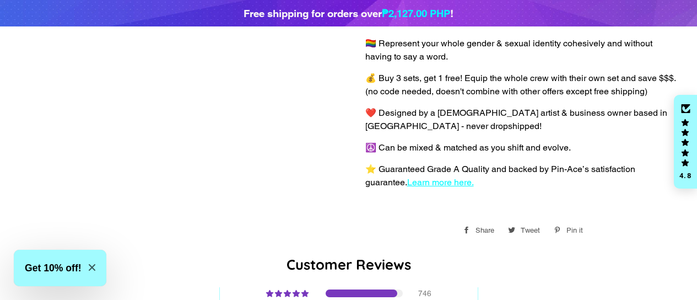
scroll to position [615, 0]
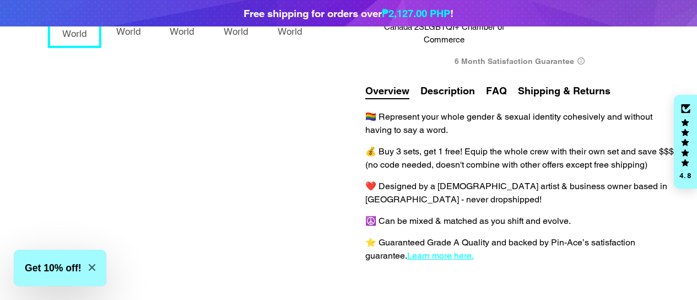
click at [468, 83] on button "Description" at bounding box center [448, 90] width 55 height 15
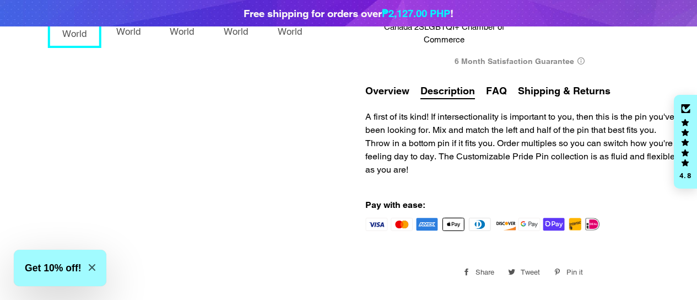
click at [396, 83] on button "Overview" at bounding box center [387, 90] width 44 height 15
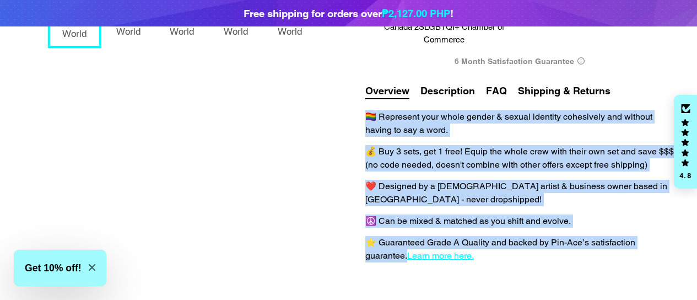
drag, startPoint x: 408, startPoint y: 240, endPoint x: 356, endPoint y: 88, distance: 160.2
copy div "🏳️‍🌈 Represent your whole gender & sexual identity cohesively and without havin…"
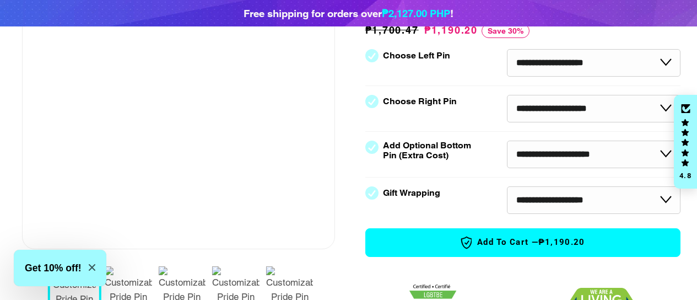
scroll to position [320, 0]
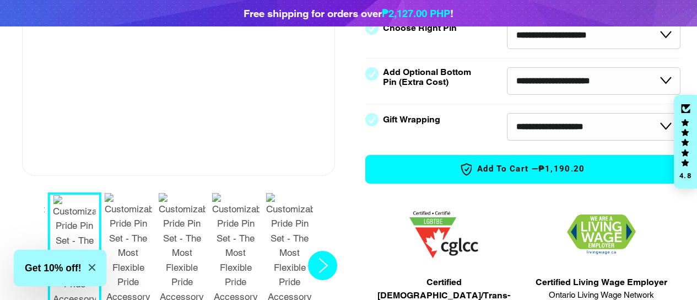
click at [136, 215] on img "4 / 7" at bounding box center [128, 263] width 47 height 141
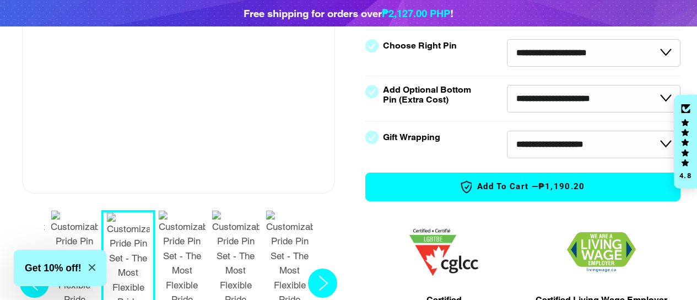
scroll to position [247, 0]
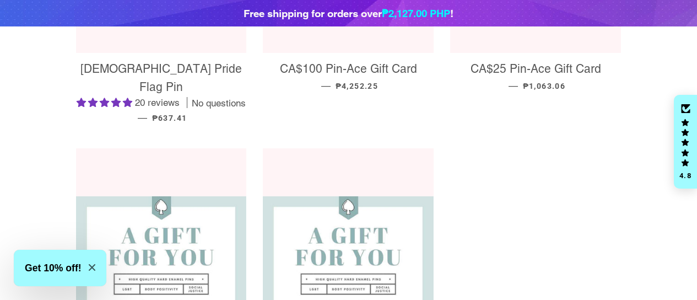
scroll to position [1323, 0]
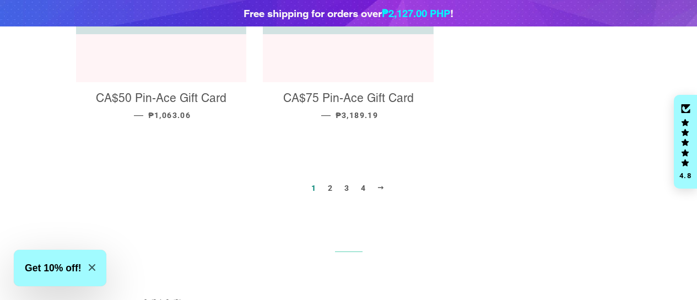
click at [333, 180] on link "2" at bounding box center [331, 188] width 14 height 17
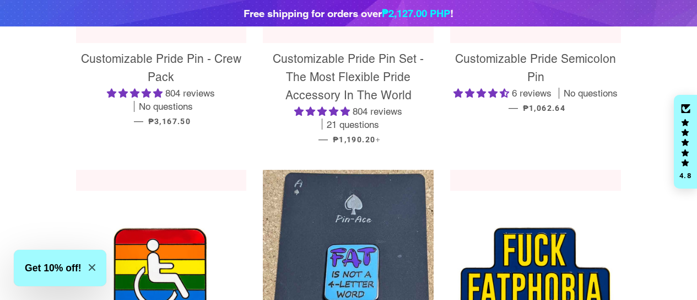
scroll to position [588, 0]
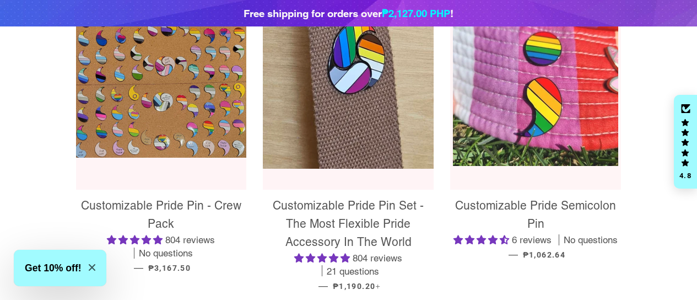
click at [574, 107] on img at bounding box center [535, 83] width 165 height 165
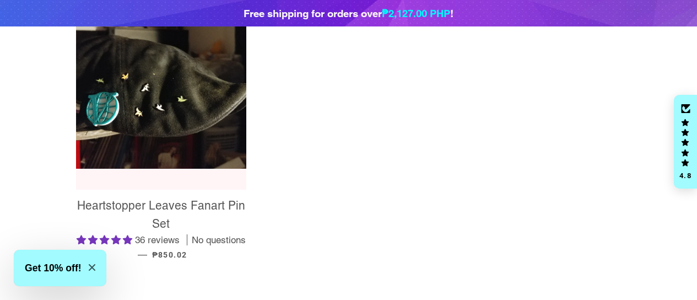
scroll to position [1396, 0]
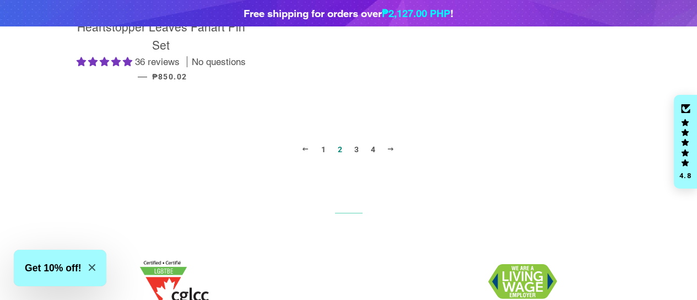
click at [354, 150] on link "3" at bounding box center [357, 149] width 14 height 17
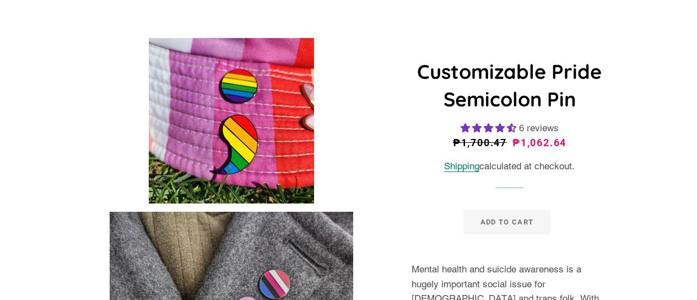
select select "**********"
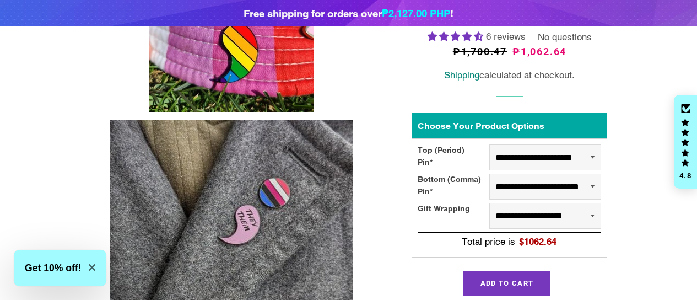
scroll to position [147, 0]
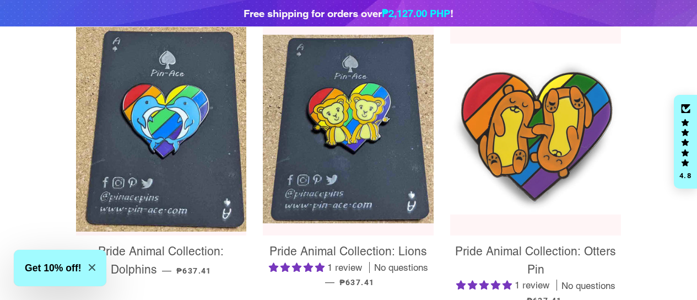
click at [500, 146] on img at bounding box center [535, 129] width 171 height 171
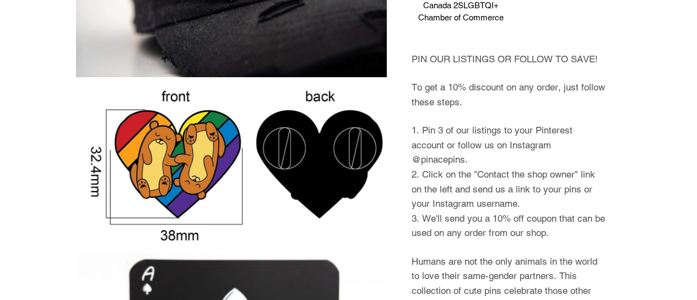
scroll to position [588, 0]
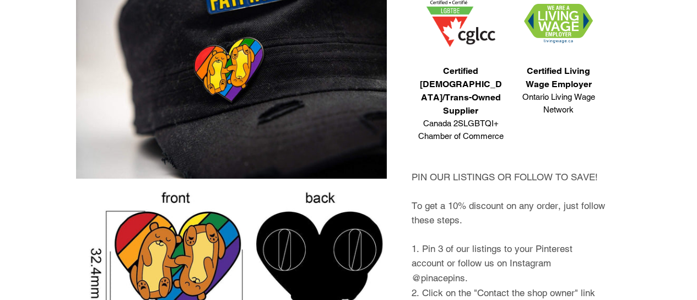
select select "**********"
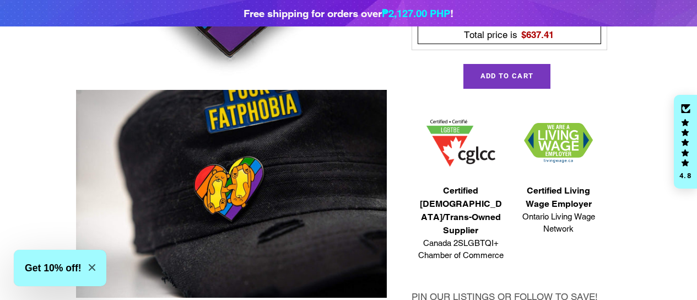
scroll to position [688, 0]
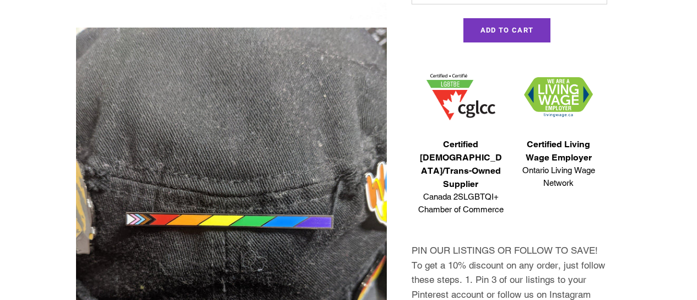
select select "**********"
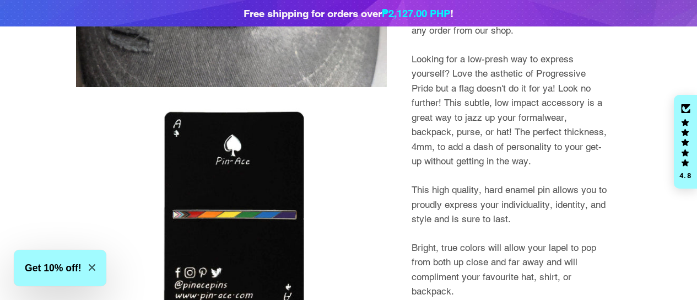
scroll to position [761, 0]
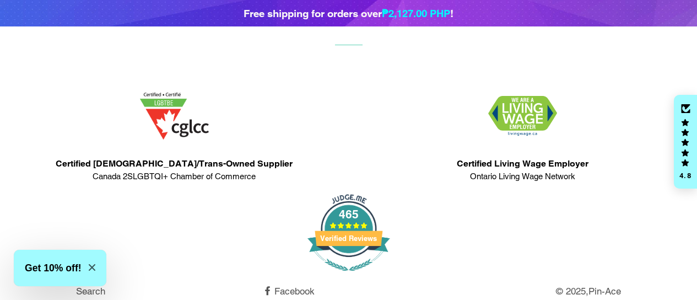
scroll to position [732, 0]
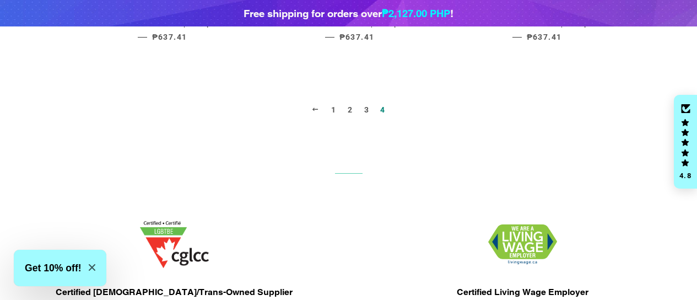
click at [367, 110] on link "3" at bounding box center [367, 109] width 14 height 17
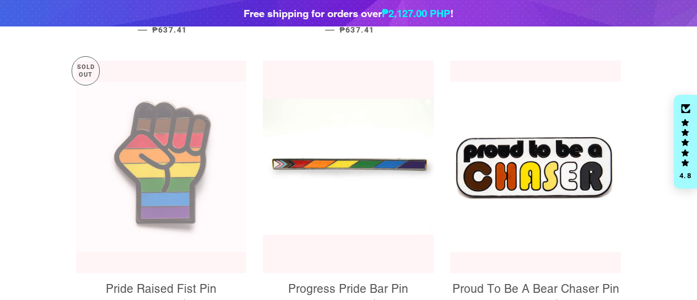
scroll to position [908, 0]
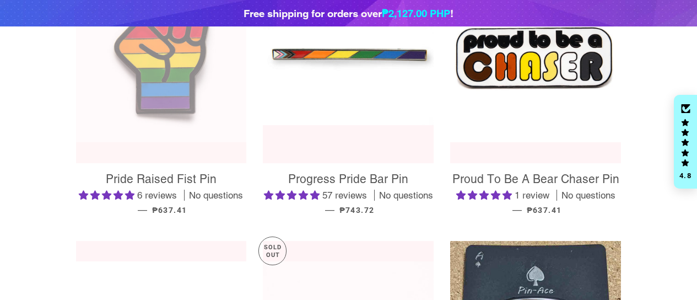
drag, startPoint x: 150, startPoint y: 88, endPoint x: 142, endPoint y: 88, distance: 7.7
click at [142, 88] on img at bounding box center [161, 57] width 171 height 171
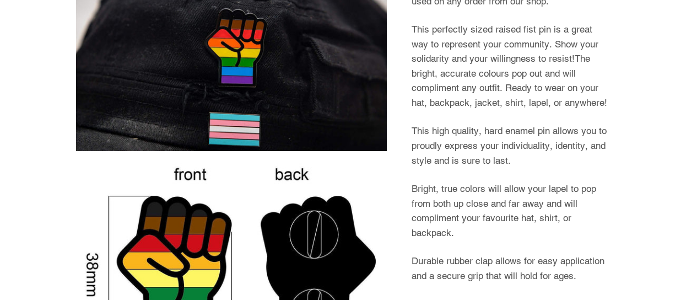
select select "**********"
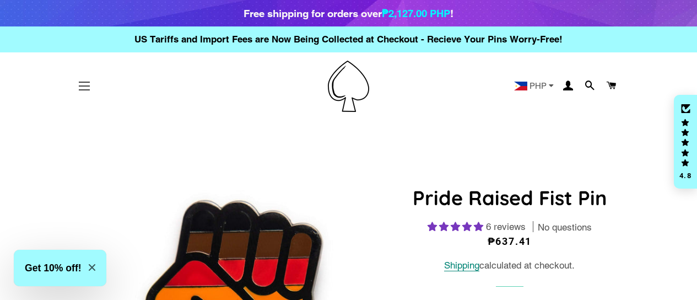
click at [87, 88] on button "Site navigation" at bounding box center [85, 86] width 28 height 28
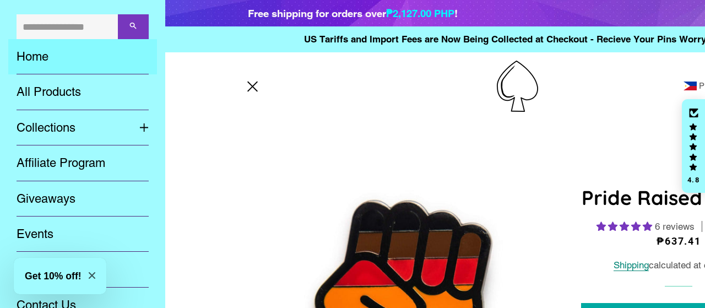
click at [51, 57] on link "Home" at bounding box center [82, 56] width 149 height 35
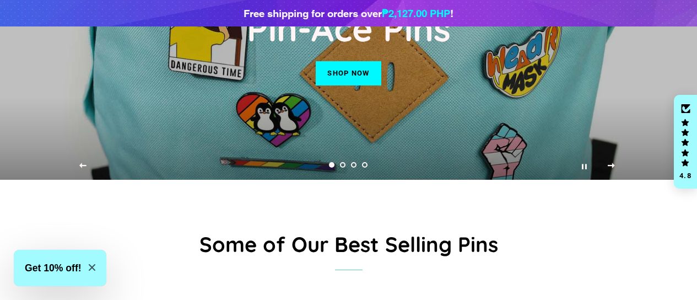
scroll to position [147, 0]
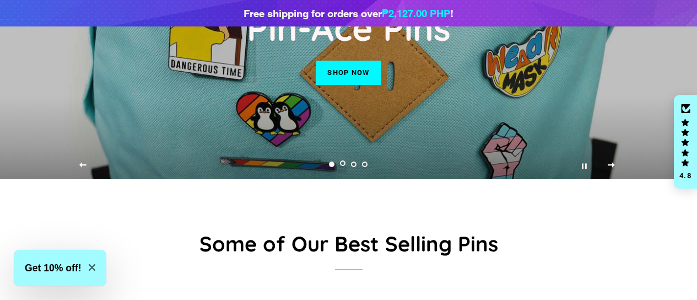
click at [344, 170] on link "Load slide 2" at bounding box center [343, 164] width 11 height 11
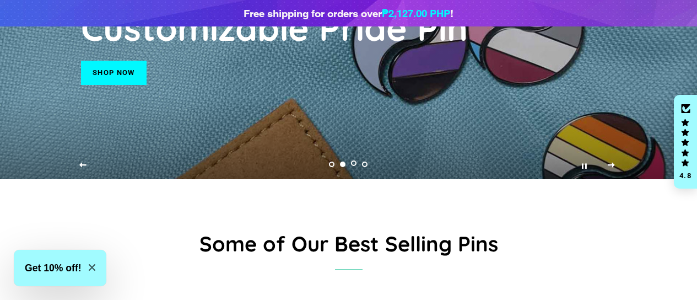
click at [352, 169] on link "Load slide 3" at bounding box center [354, 164] width 11 height 11
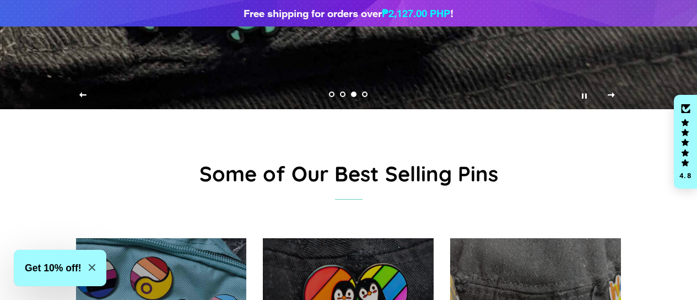
scroll to position [220, 0]
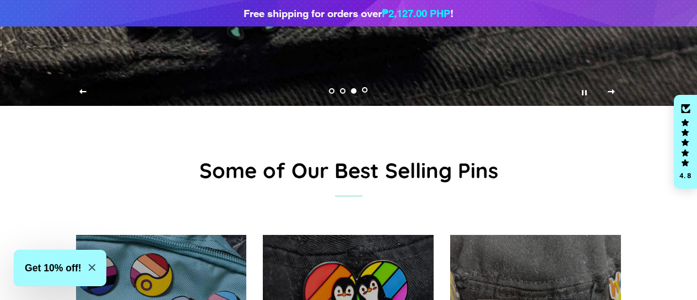
click at [364, 97] on link "Load slide 4" at bounding box center [365, 91] width 11 height 11
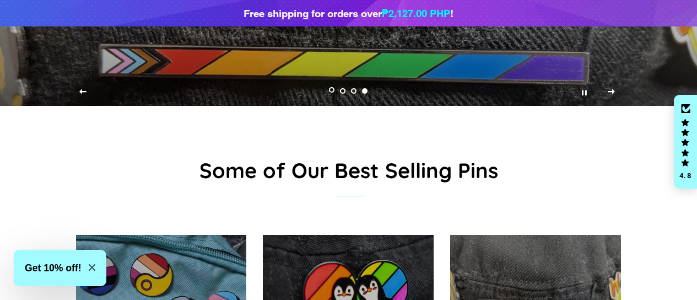
click at [330, 97] on link "Load slide 1" at bounding box center [332, 91] width 11 height 11
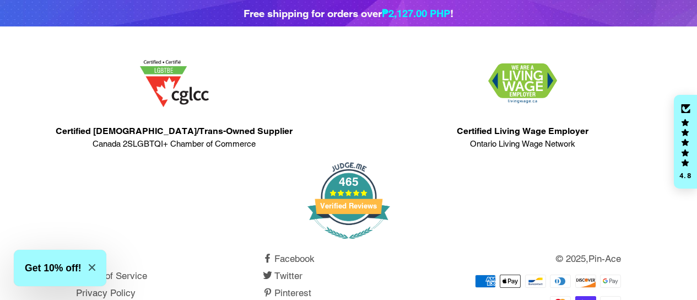
scroll to position [1243, 0]
